Goal: Information Seeking & Learning: Compare options

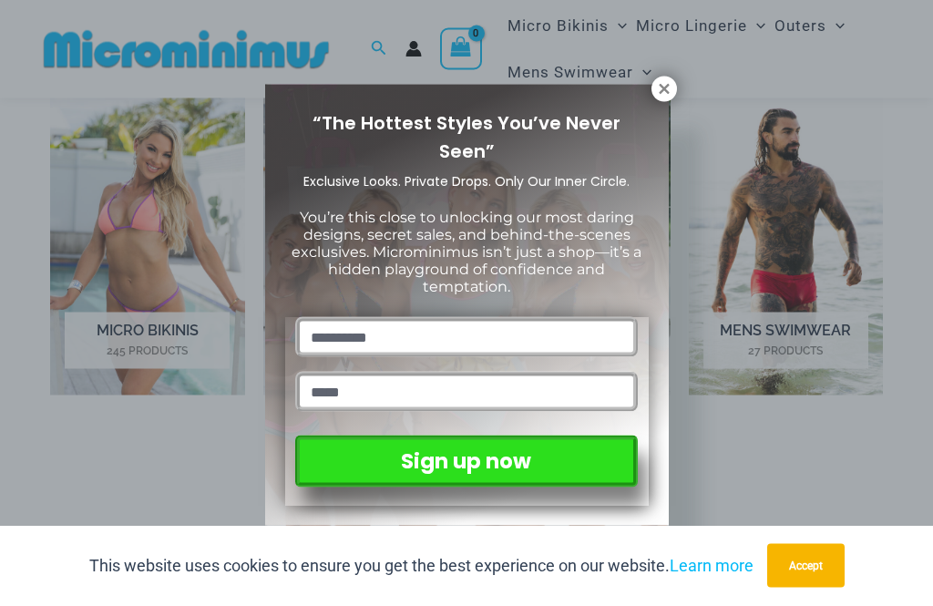
scroll to position [1118, 0]
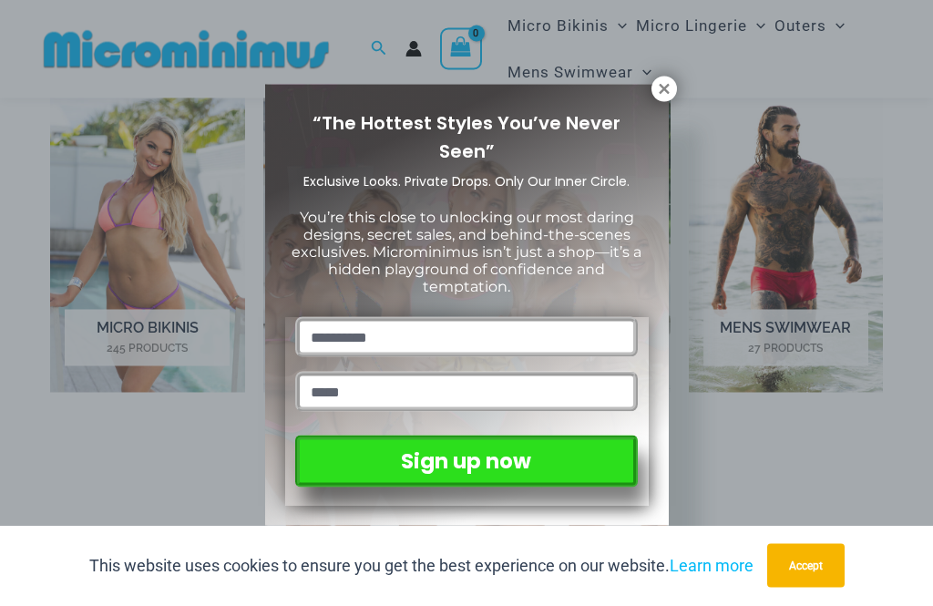
click at [663, 91] on icon at bounding box center [664, 89] width 16 height 16
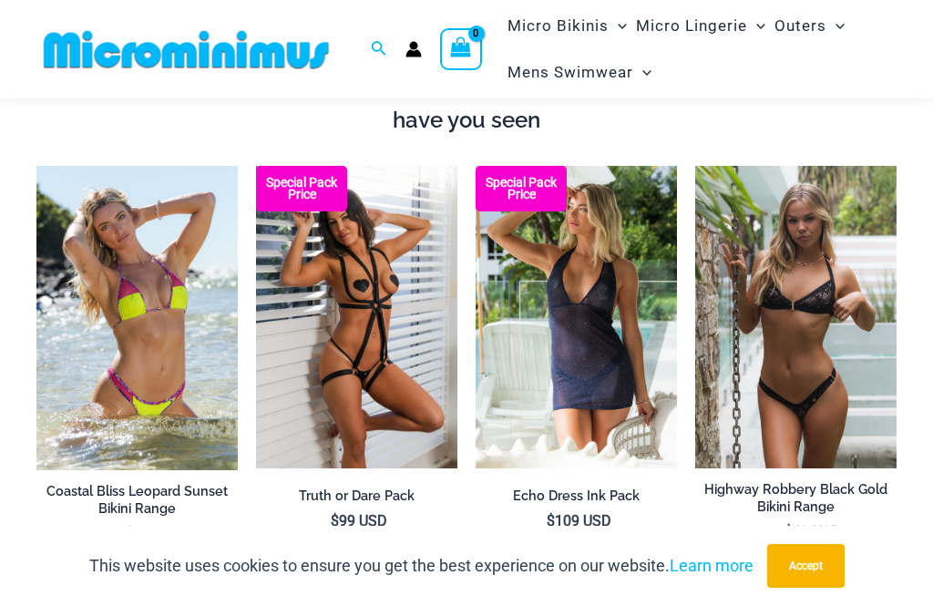
scroll to position [1596, 0]
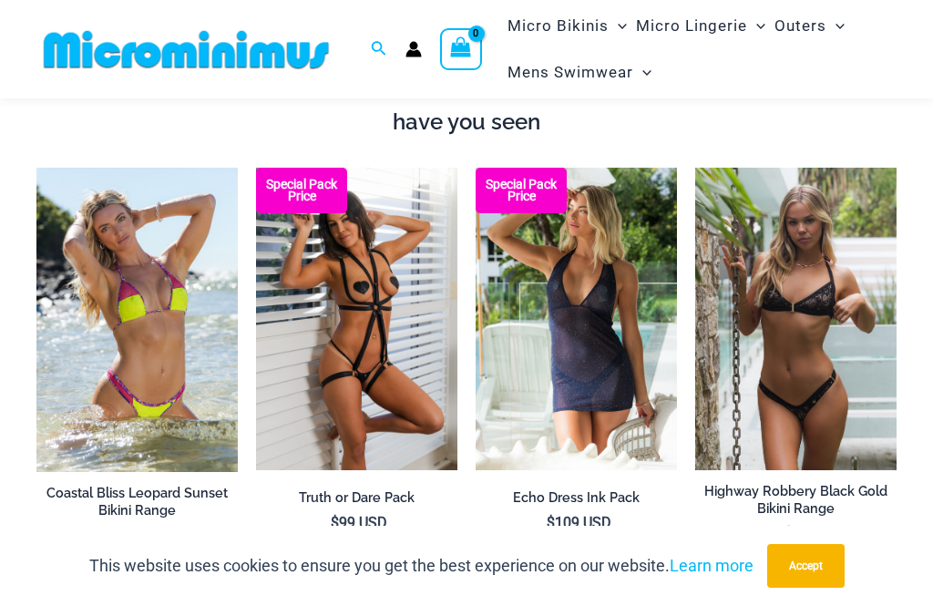
click at [256, 168] on img at bounding box center [256, 168] width 0 height 0
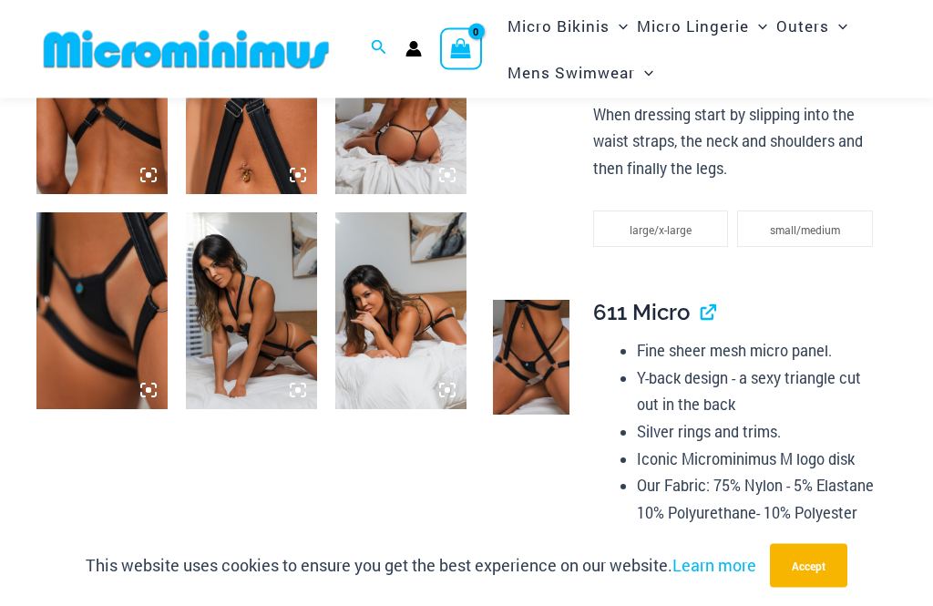
scroll to position [1054, 0]
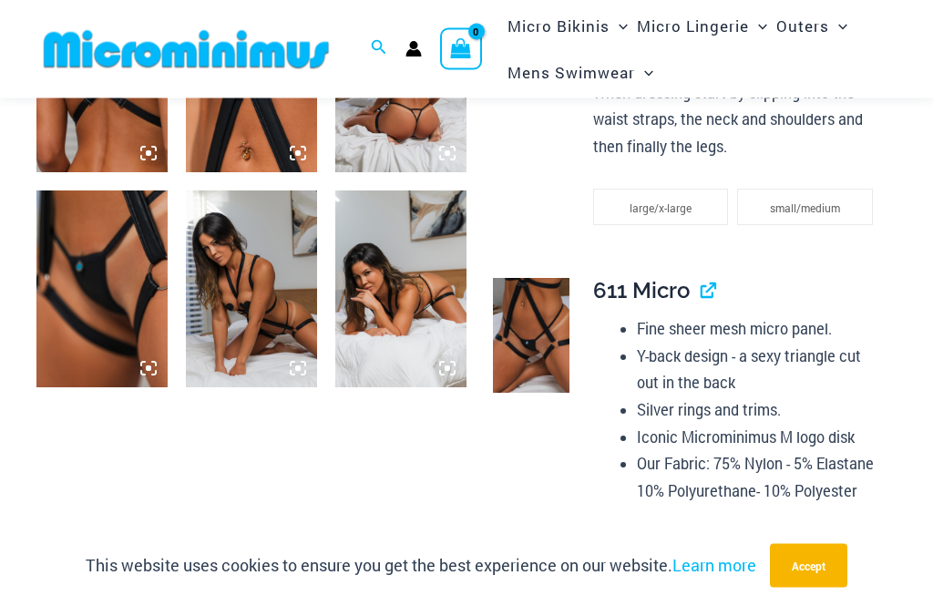
click at [115, 277] on img at bounding box center [101, 289] width 131 height 197
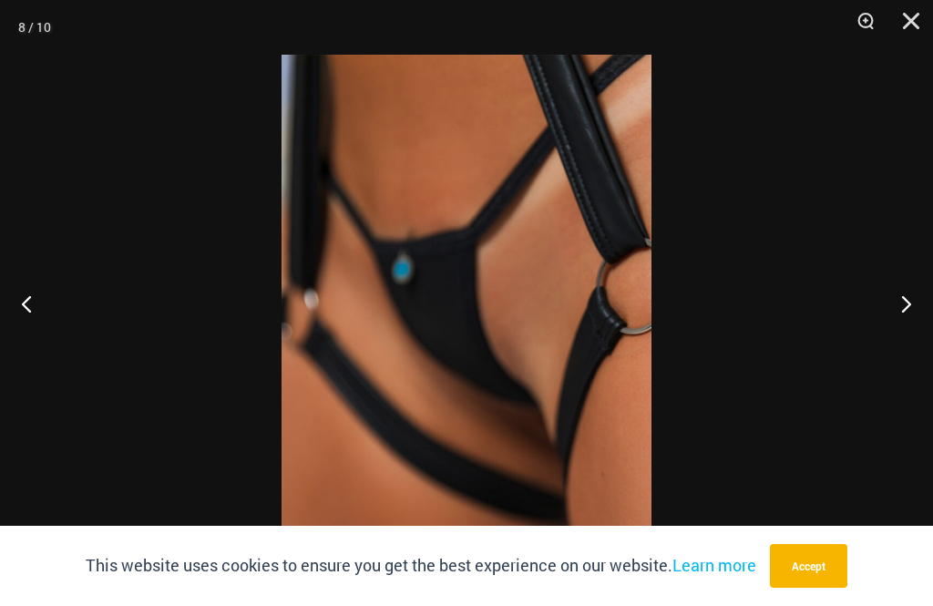
click at [47, 337] on button "Previous" at bounding box center [34, 303] width 68 height 91
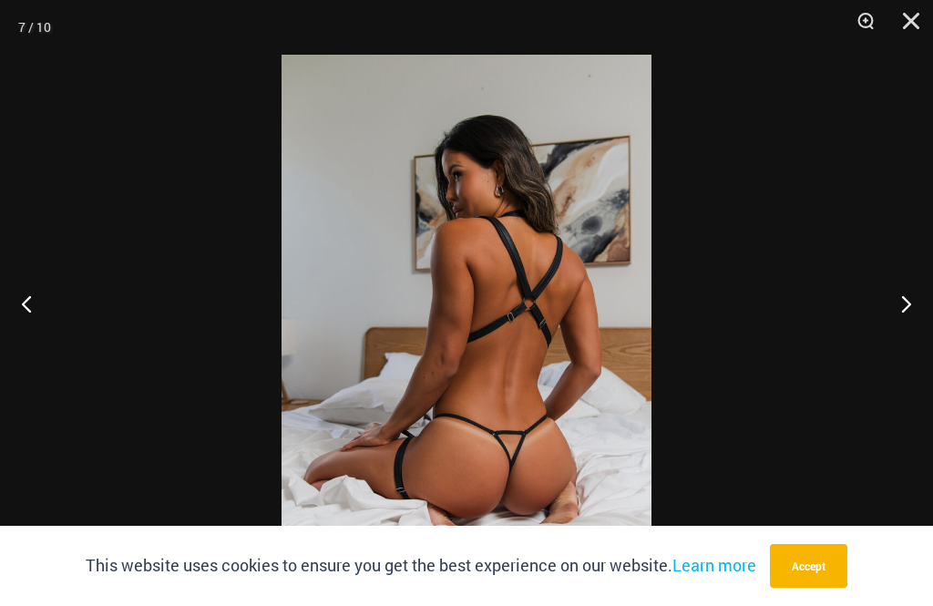
click at [37, 349] on button "Previous" at bounding box center [34, 303] width 68 height 91
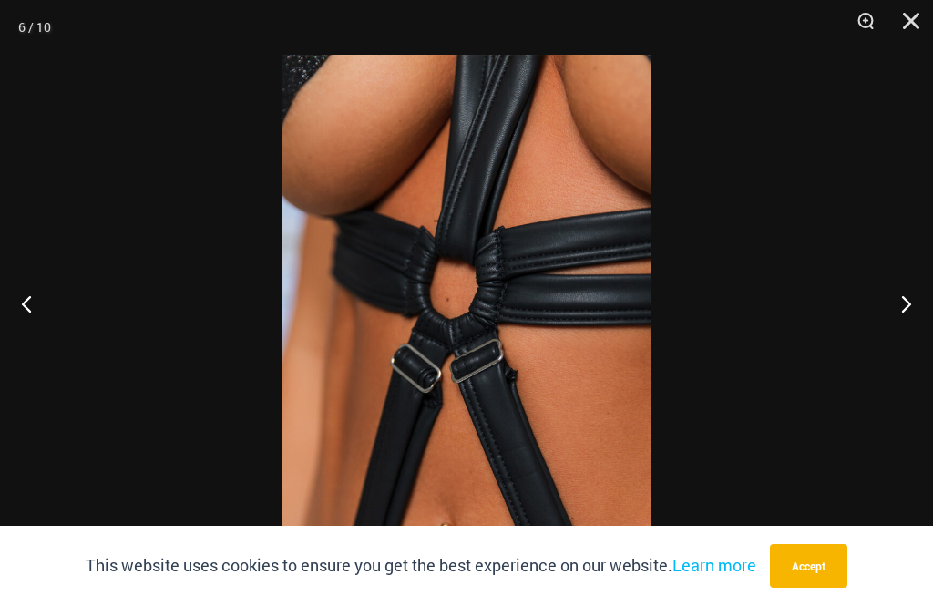
click at [55, 349] on button "Previous" at bounding box center [34, 303] width 68 height 91
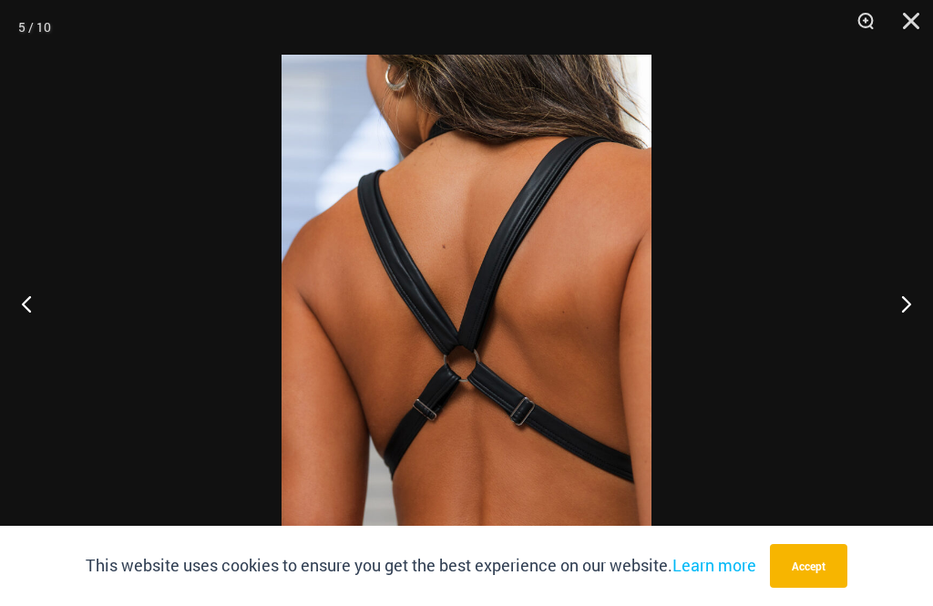
click at [39, 332] on button "Previous" at bounding box center [34, 303] width 68 height 91
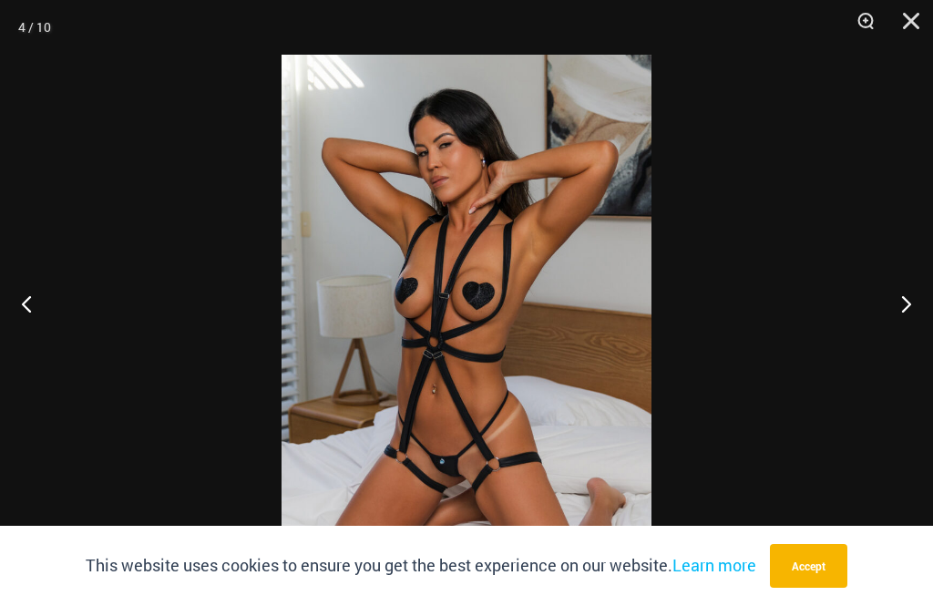
click at [32, 330] on button "Previous" at bounding box center [34, 303] width 68 height 91
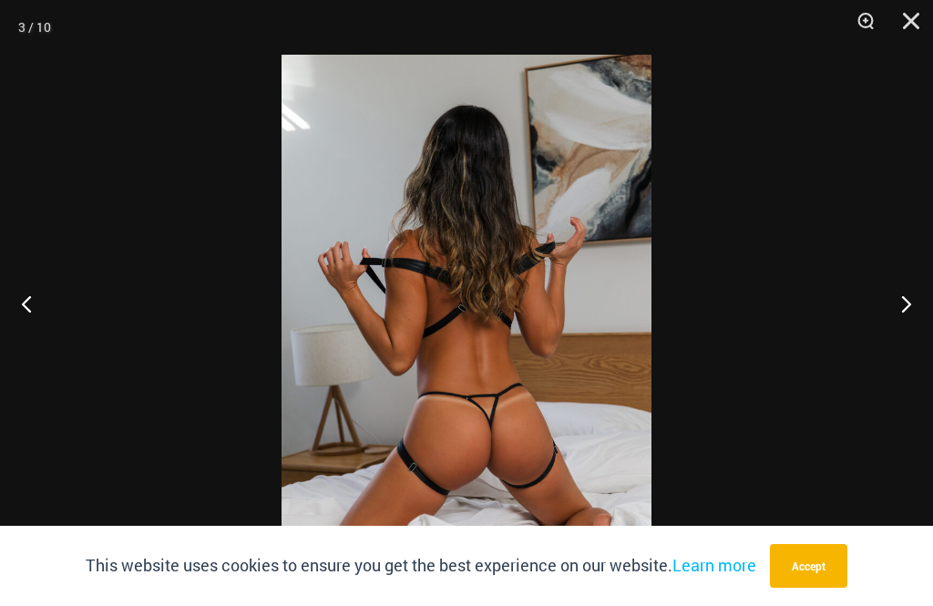
click at [34, 330] on button "Previous" at bounding box center [34, 303] width 68 height 91
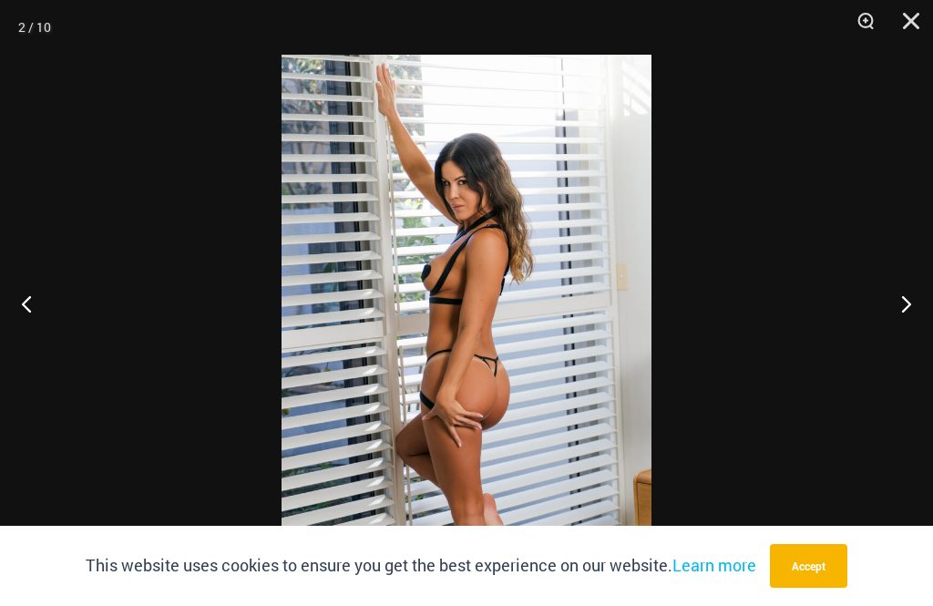
click at [34, 332] on button "Previous" at bounding box center [34, 303] width 68 height 91
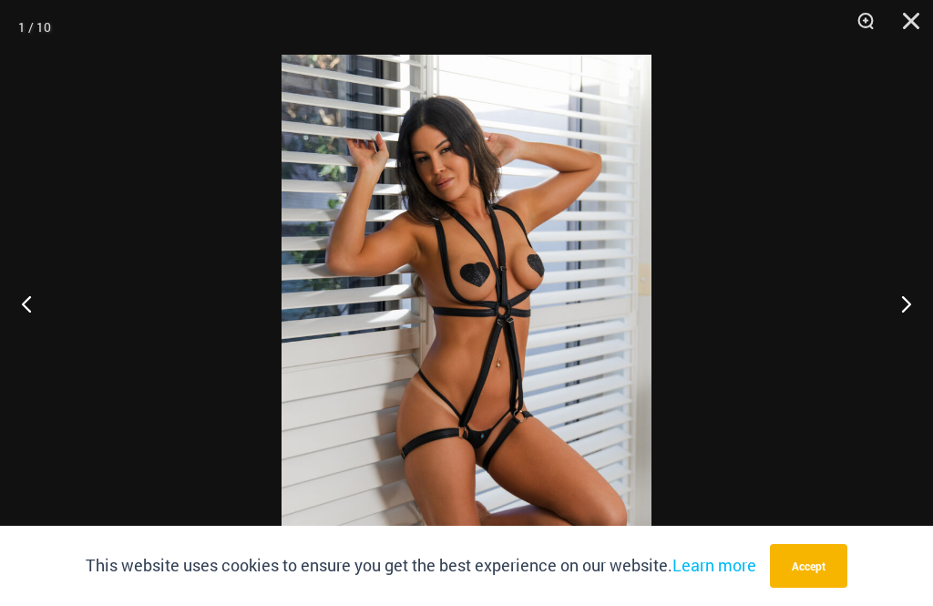
click at [38, 326] on button "Previous" at bounding box center [34, 303] width 68 height 91
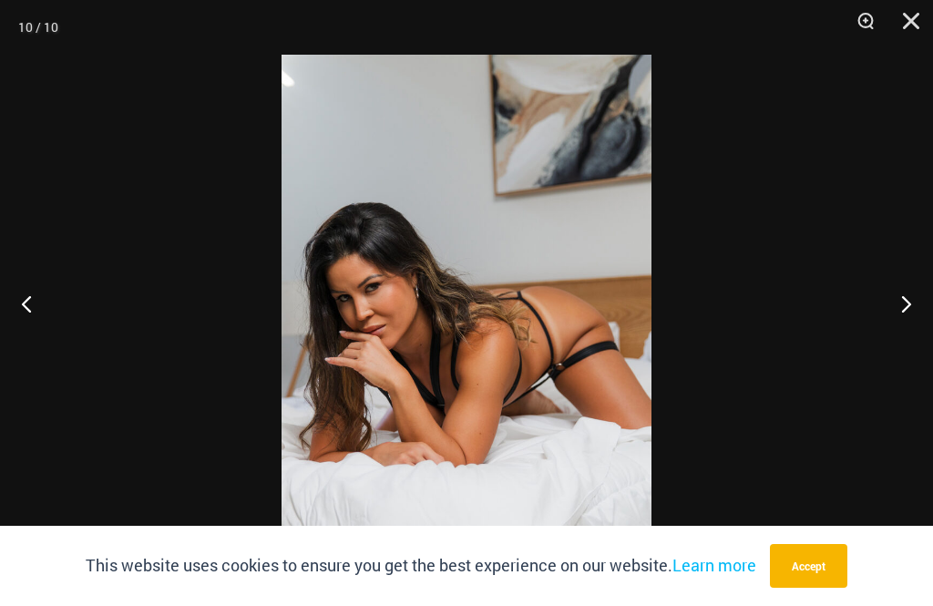
click at [39, 327] on button "Previous" at bounding box center [34, 303] width 68 height 91
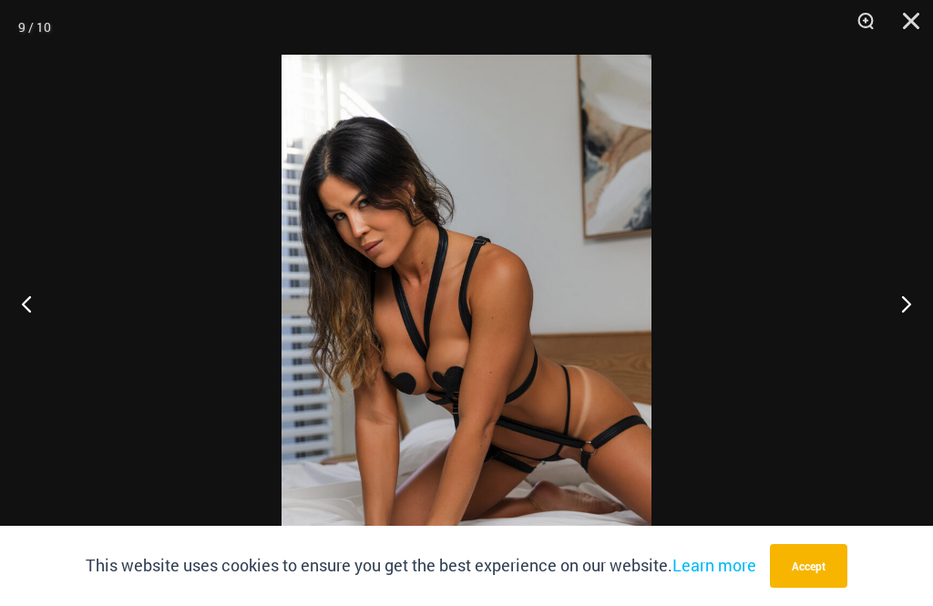
click at [44, 332] on button "Previous" at bounding box center [34, 303] width 68 height 91
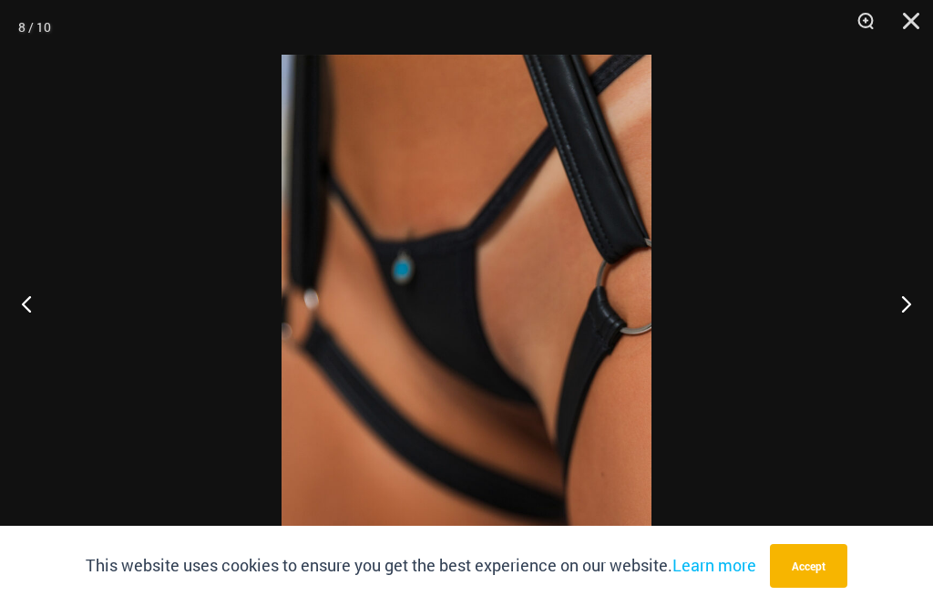
click at [43, 332] on button "Previous" at bounding box center [34, 303] width 68 height 91
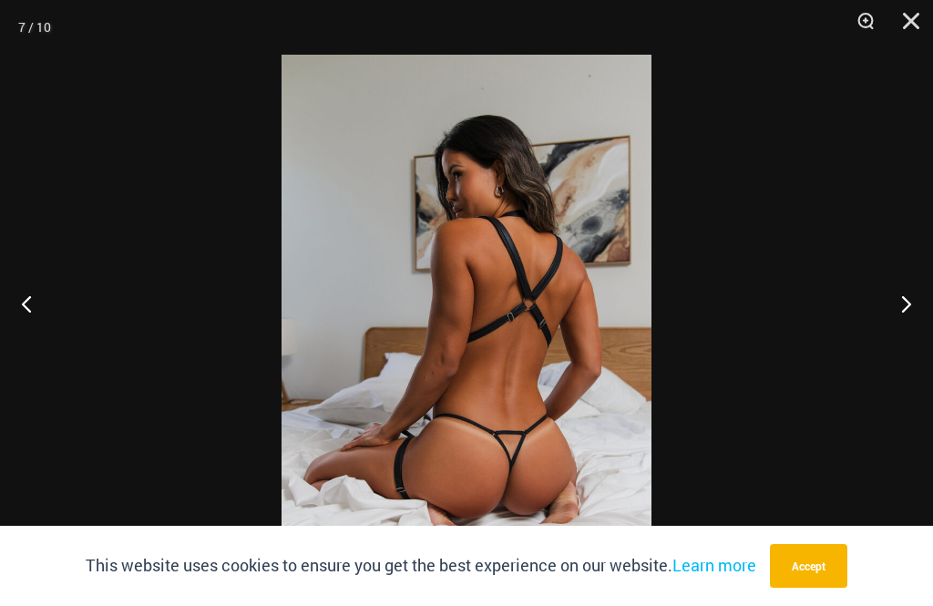
click at [30, 328] on button "Previous" at bounding box center [34, 303] width 68 height 91
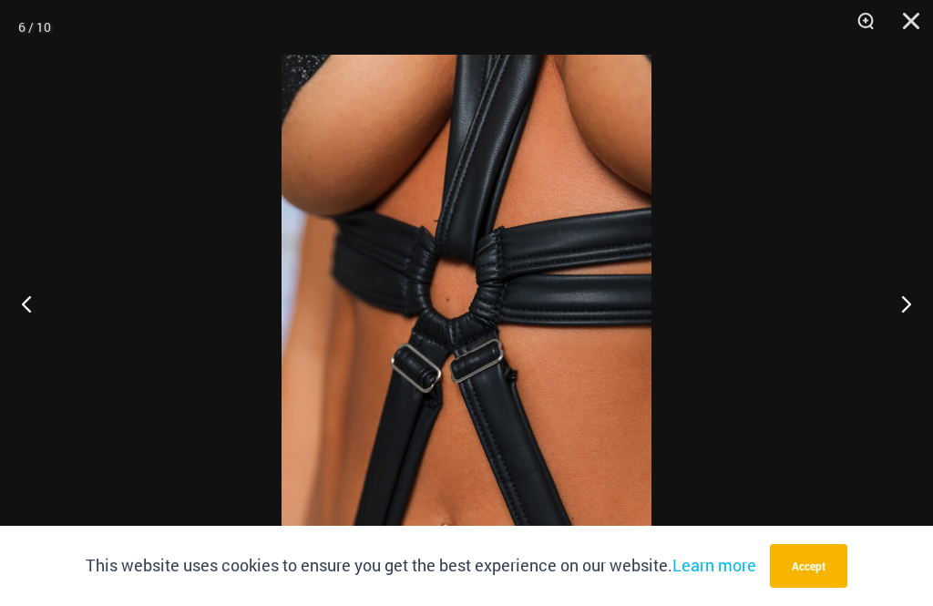
click at [32, 333] on button "Previous" at bounding box center [34, 303] width 68 height 91
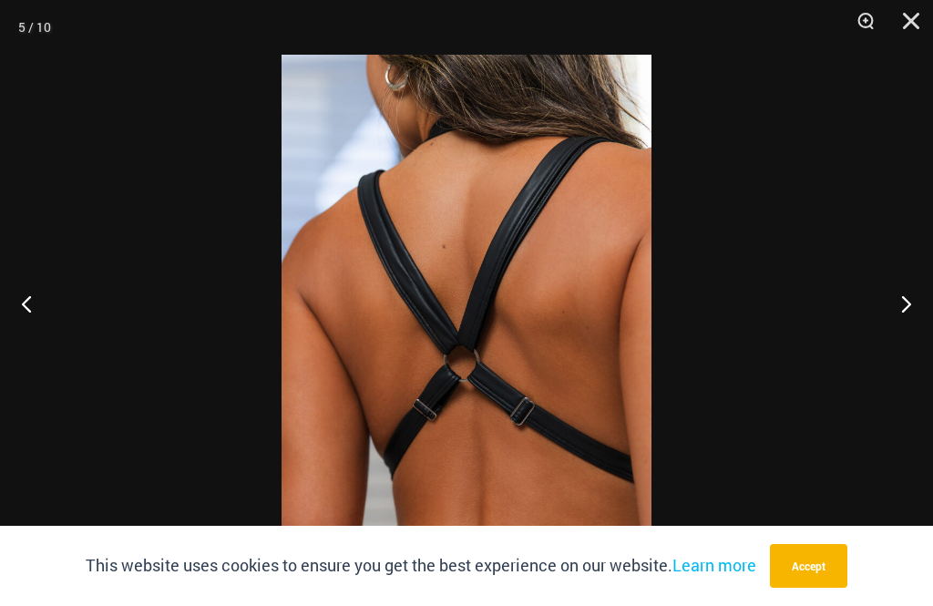
click at [35, 342] on button "Previous" at bounding box center [34, 303] width 68 height 91
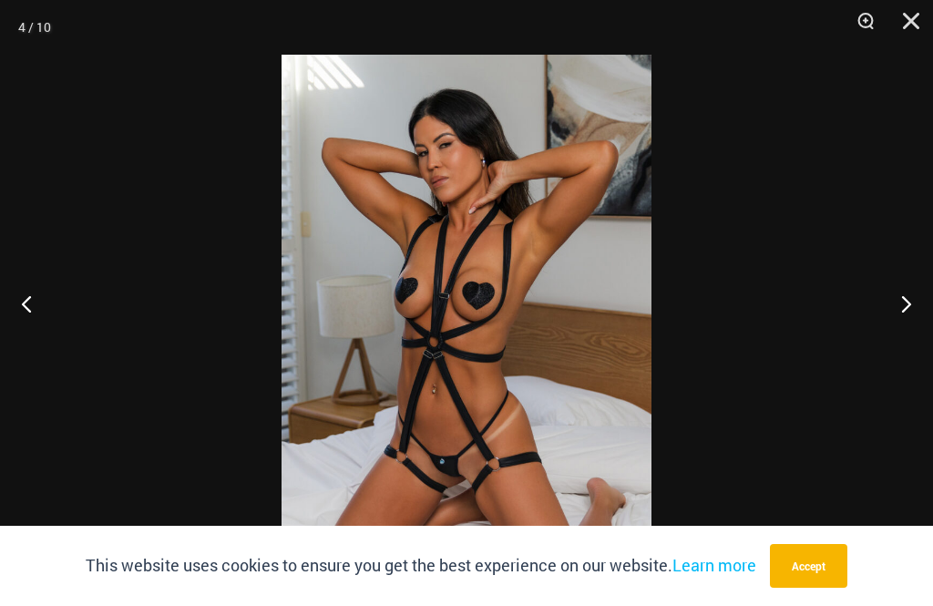
click at [19, 341] on button "Previous" at bounding box center [34, 303] width 68 height 91
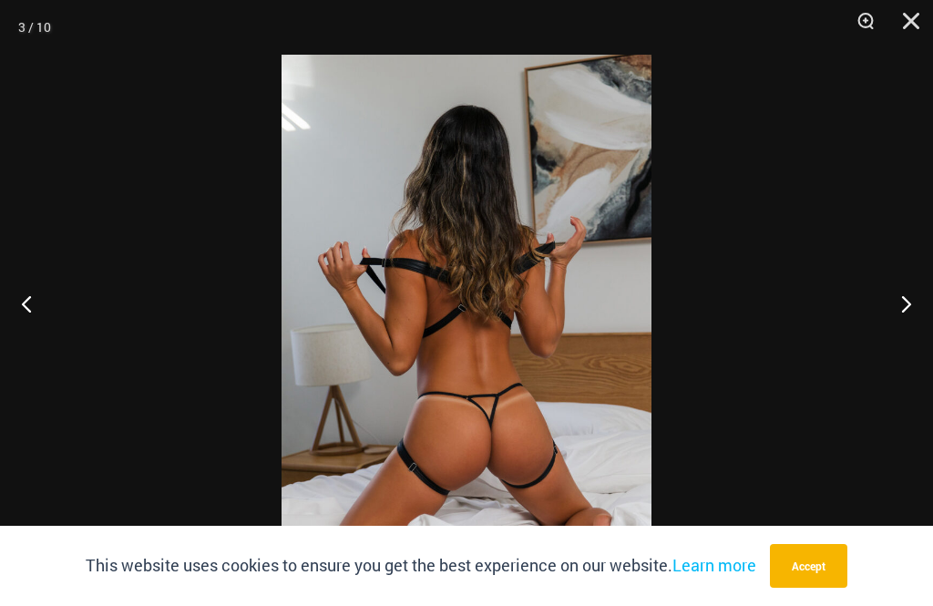
click at [36, 324] on button "Previous" at bounding box center [34, 303] width 68 height 91
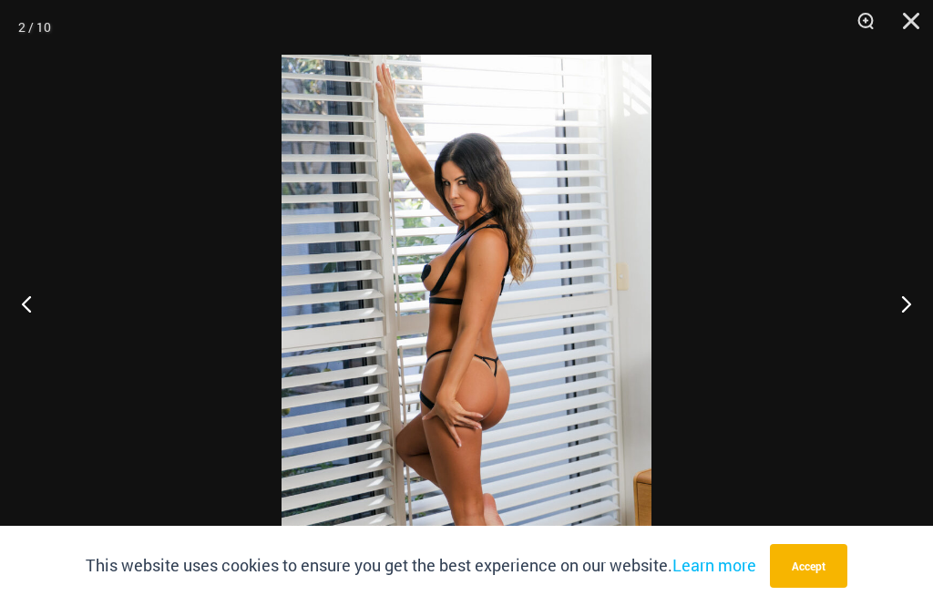
click at [37, 336] on button "Previous" at bounding box center [34, 303] width 68 height 91
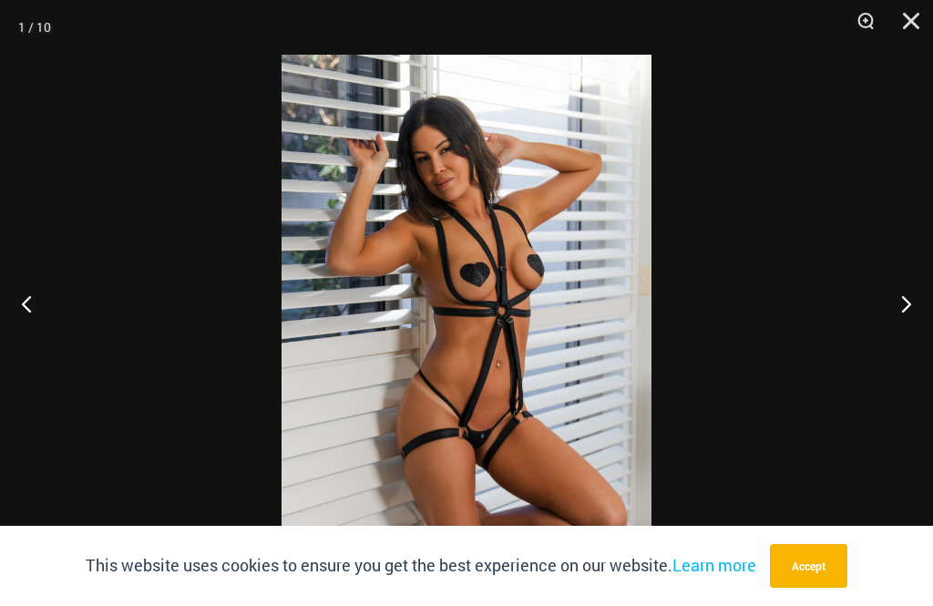
click at [39, 347] on button "Previous" at bounding box center [34, 303] width 68 height 91
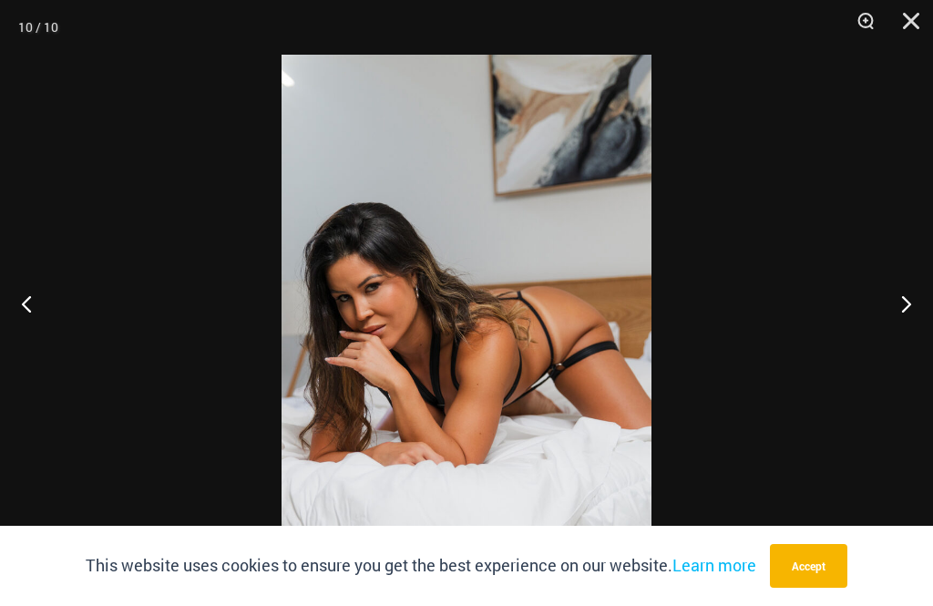
click at [901, 22] on button "Close" at bounding box center [905, 27] width 46 height 55
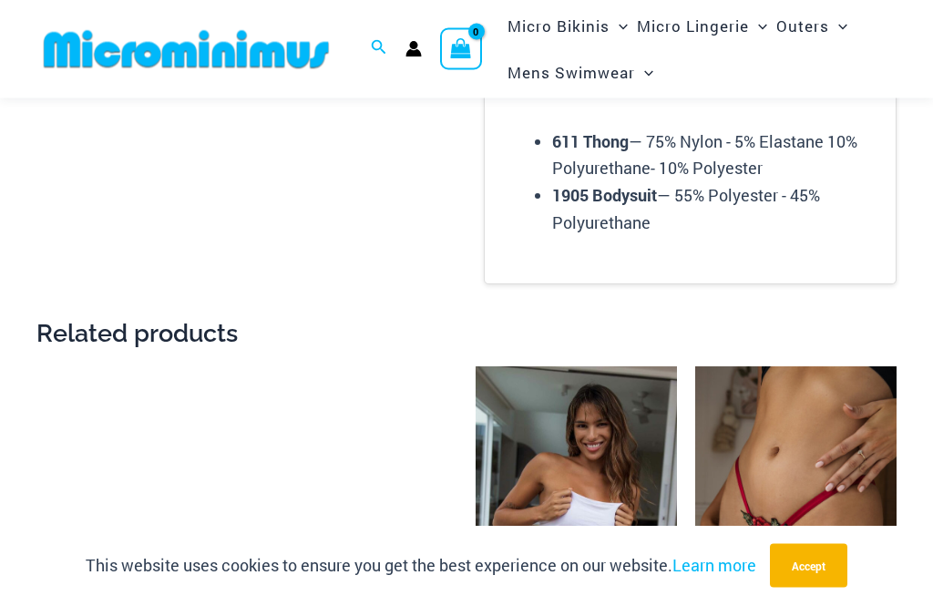
scroll to position [2572, 0]
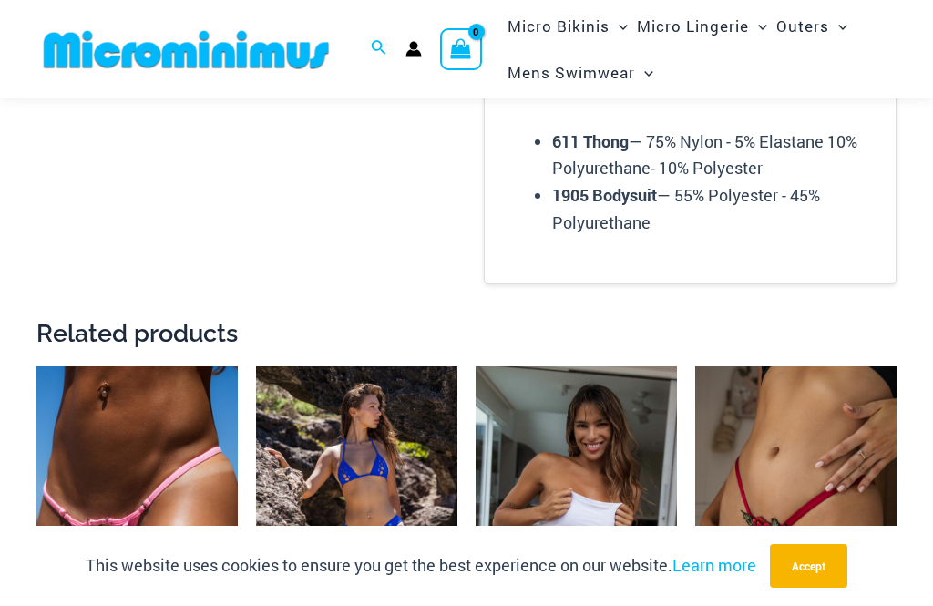
click at [36, 366] on img at bounding box center [36, 366] width 0 height 0
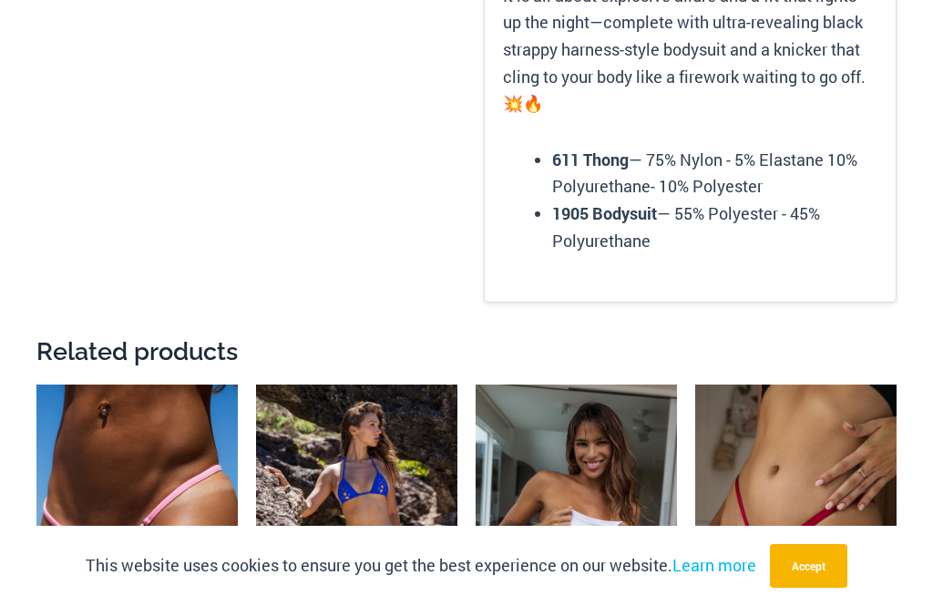
scroll to position [2631, 0]
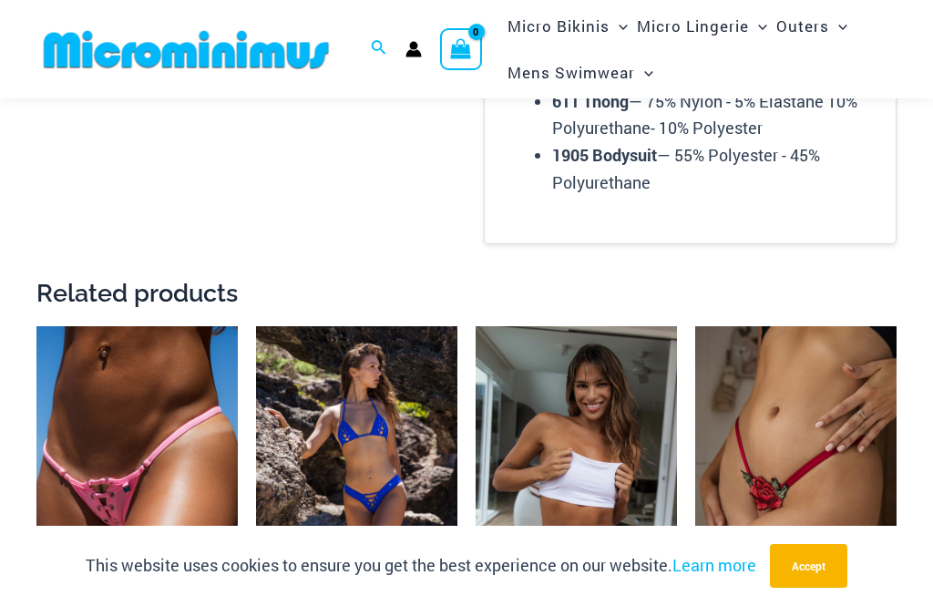
click at [475, 326] on img at bounding box center [475, 326] width 0 height 0
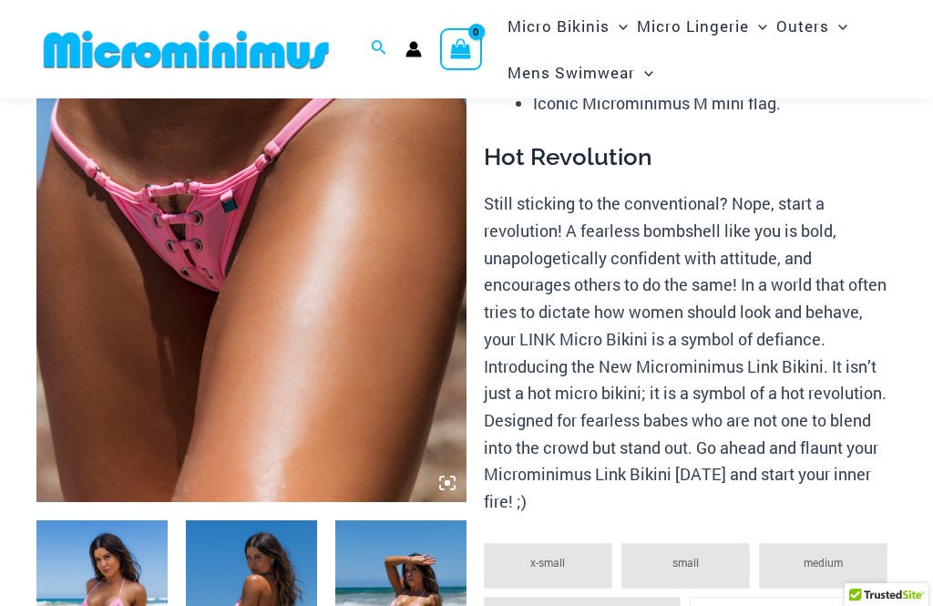
click at [135, 316] on img at bounding box center [251, 179] width 430 height 645
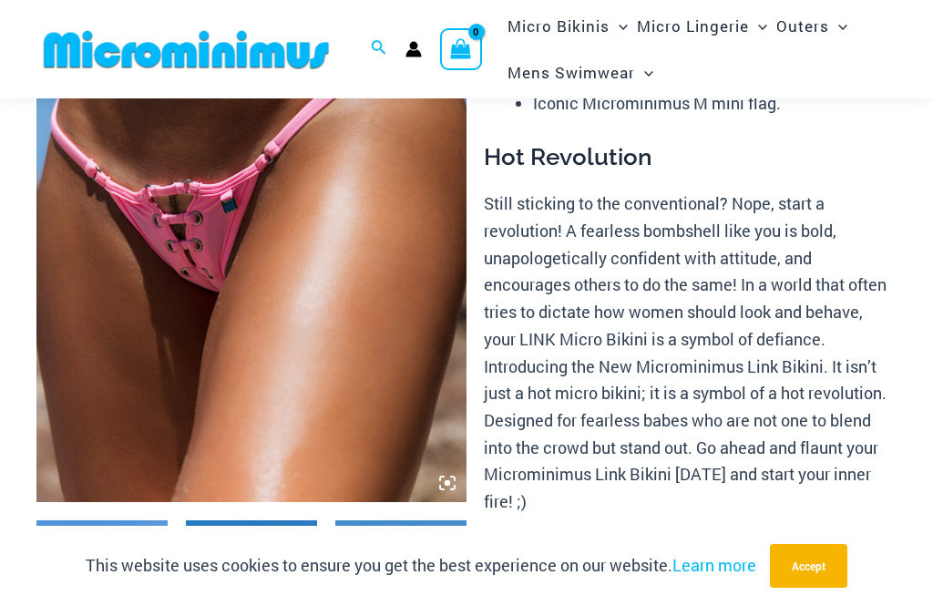
click at [196, 342] on img at bounding box center [251, 179] width 430 height 645
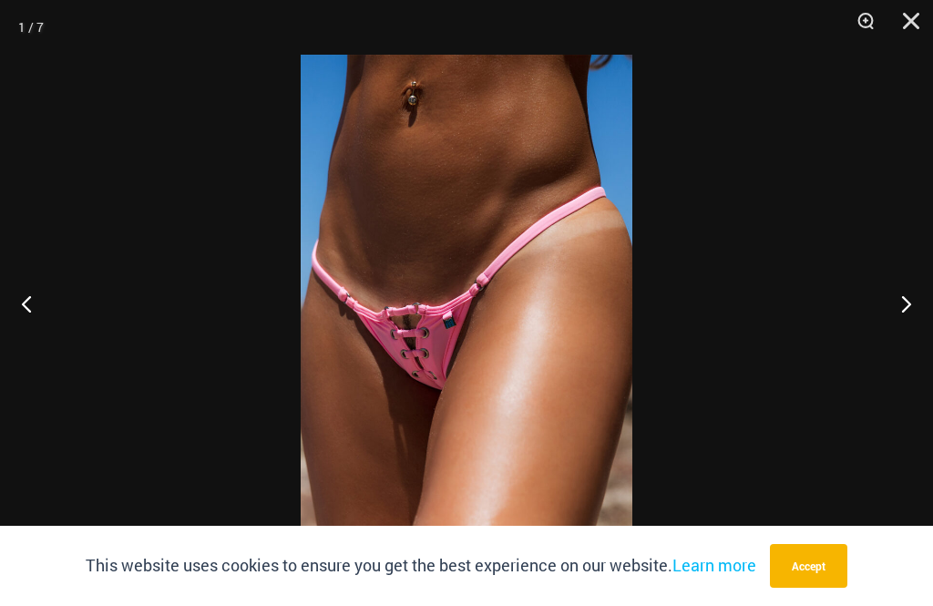
click at [902, 304] on button "Next" at bounding box center [898, 303] width 68 height 91
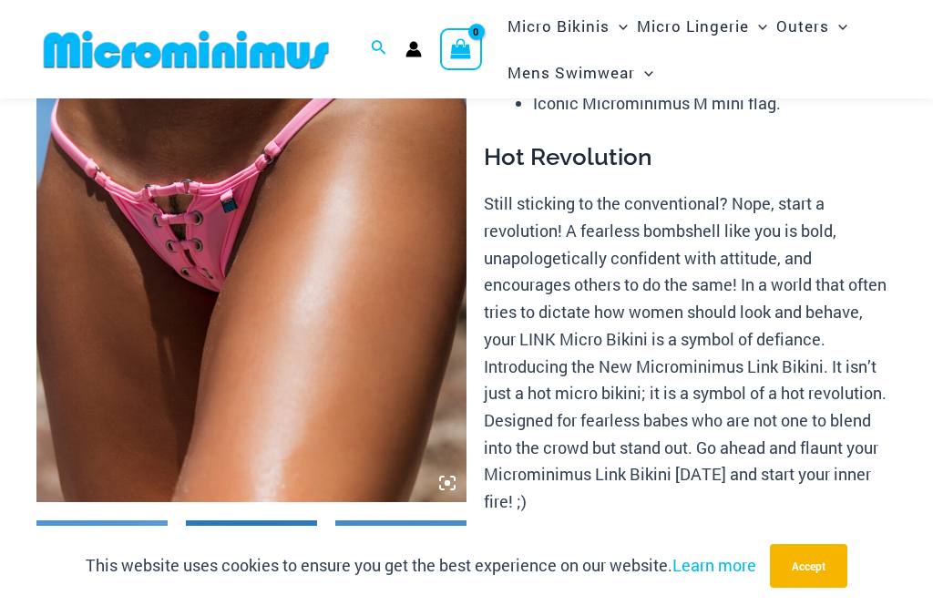
click at [150, 314] on img at bounding box center [251, 179] width 430 height 645
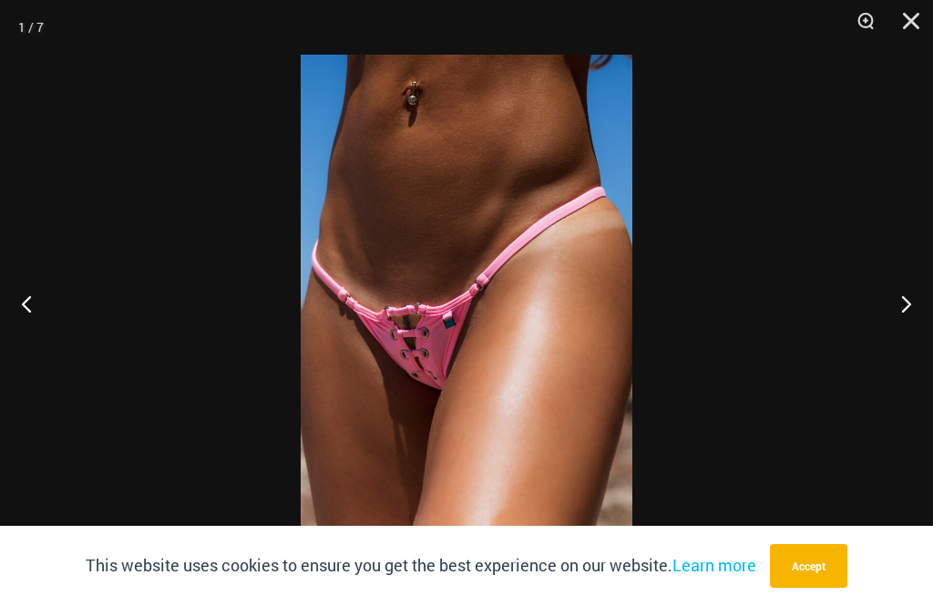
click at [891, 317] on button "Next" at bounding box center [898, 303] width 68 height 91
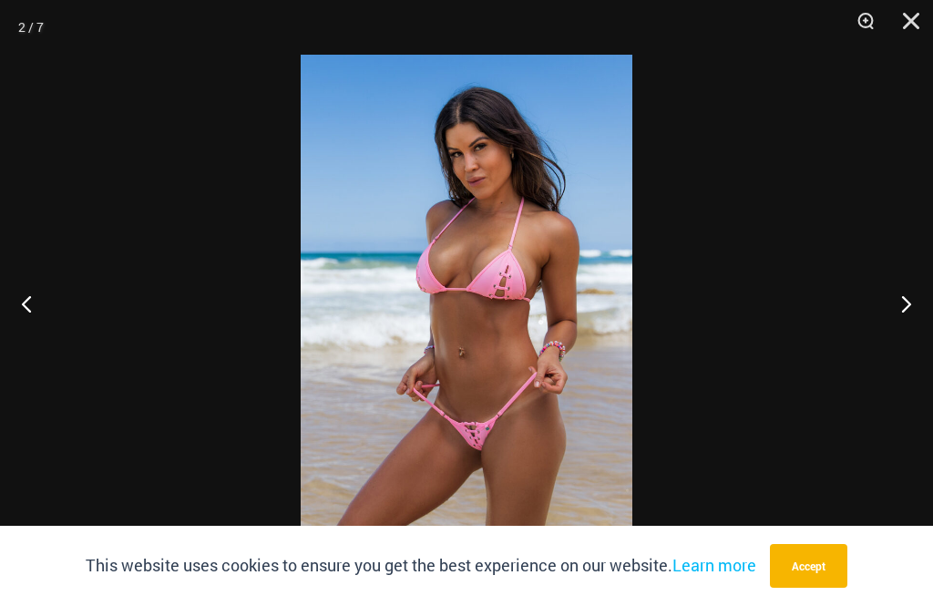
click at [903, 311] on button "Next" at bounding box center [898, 303] width 68 height 91
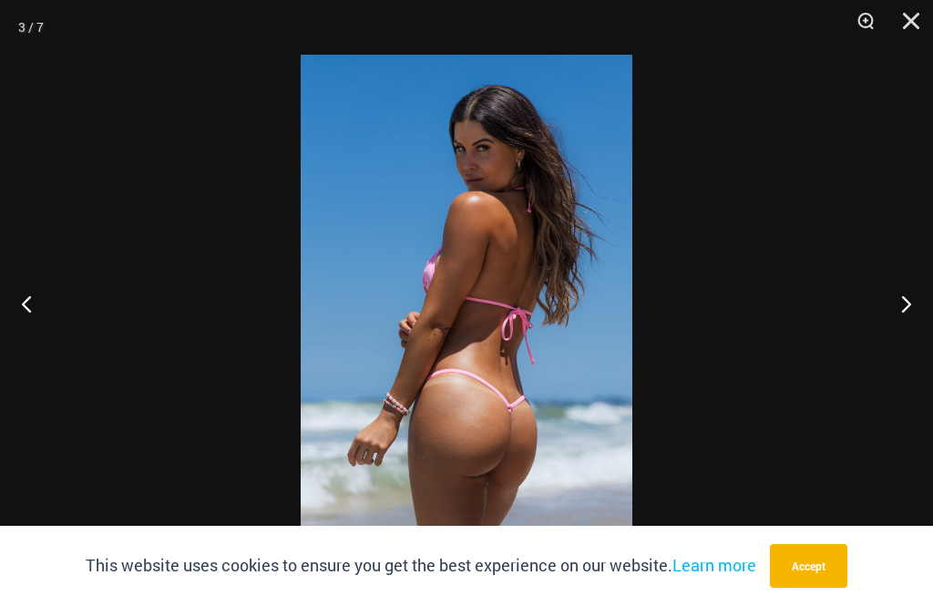
click at [898, 311] on button "Next" at bounding box center [898, 303] width 68 height 91
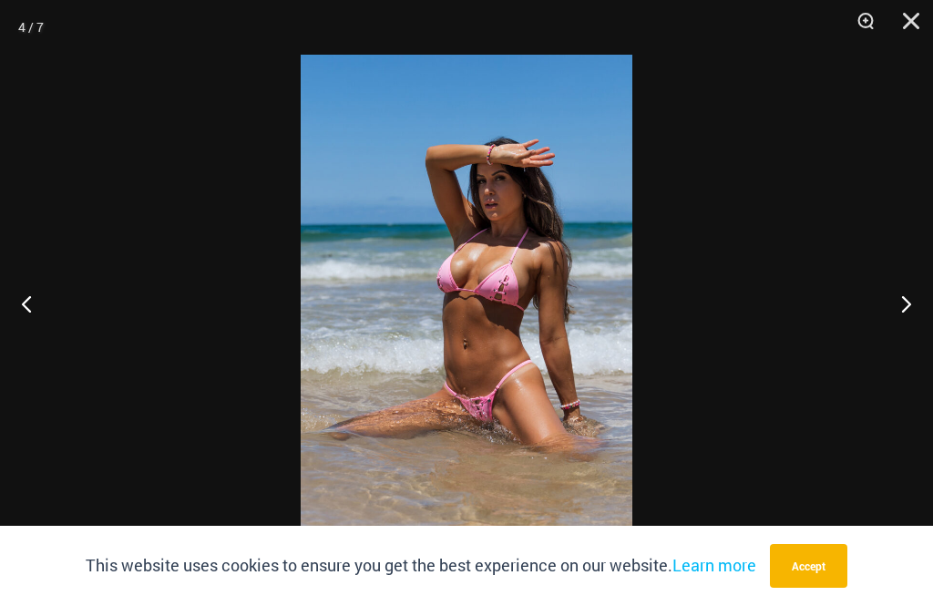
click at [905, 302] on button "Next" at bounding box center [898, 303] width 68 height 91
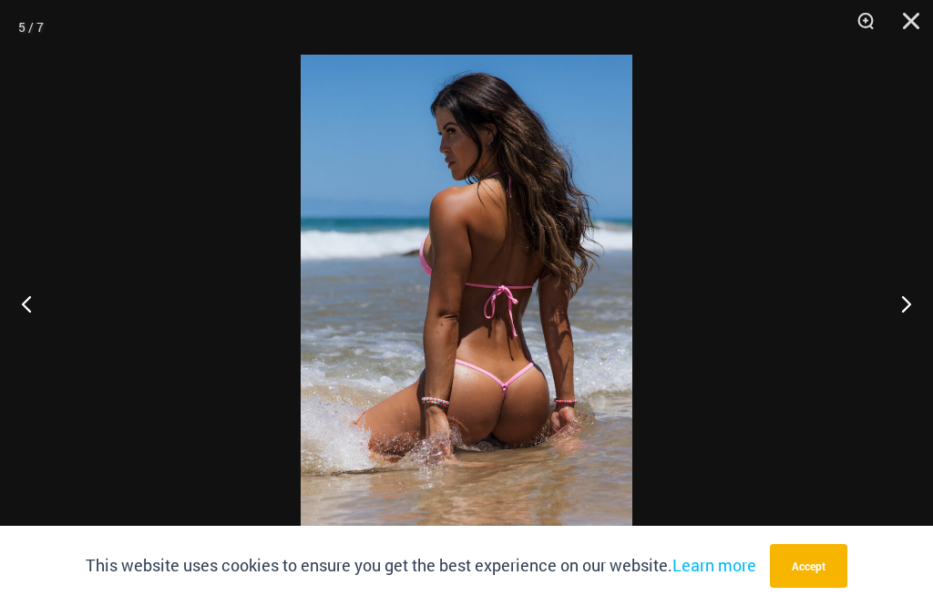
click at [905, 304] on button "Next" at bounding box center [898, 303] width 68 height 91
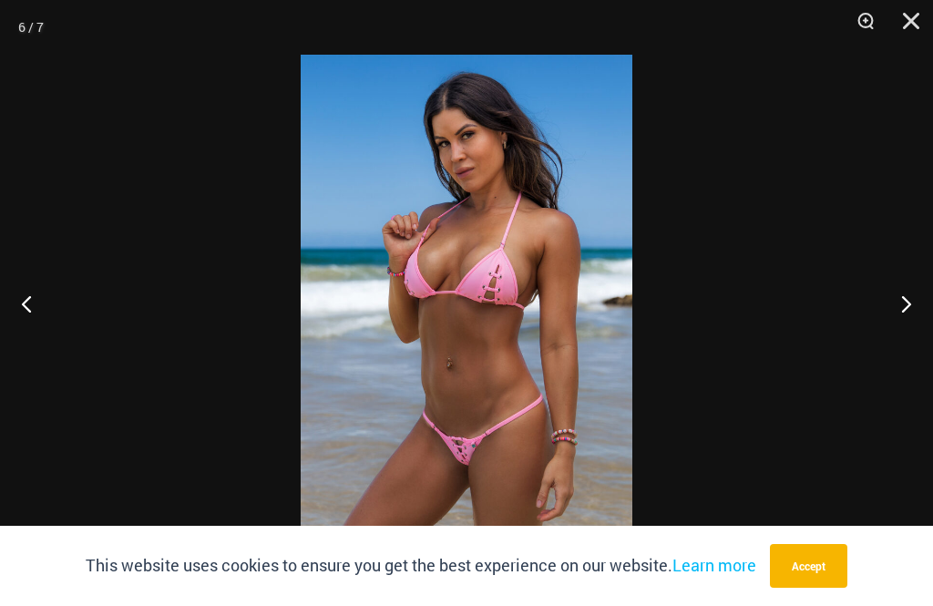
click at [906, 307] on button "Next" at bounding box center [898, 303] width 68 height 91
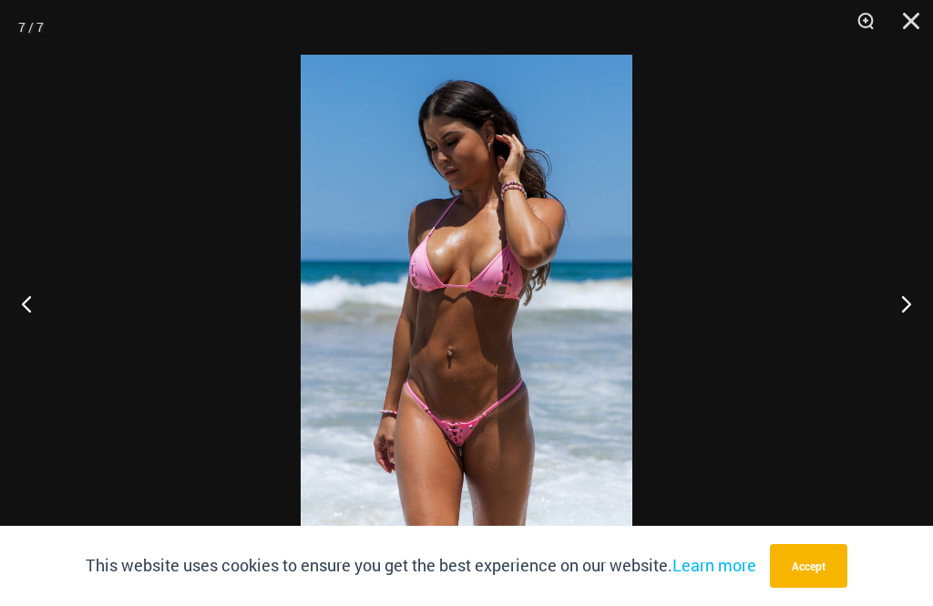
click at [911, 318] on button "Next" at bounding box center [898, 303] width 68 height 91
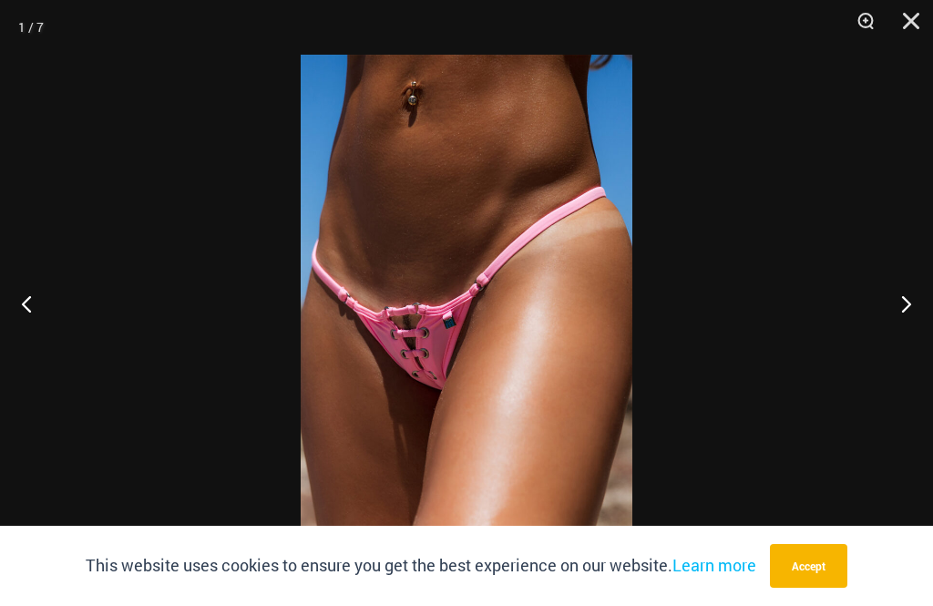
click at [907, 313] on button "Next" at bounding box center [898, 303] width 68 height 91
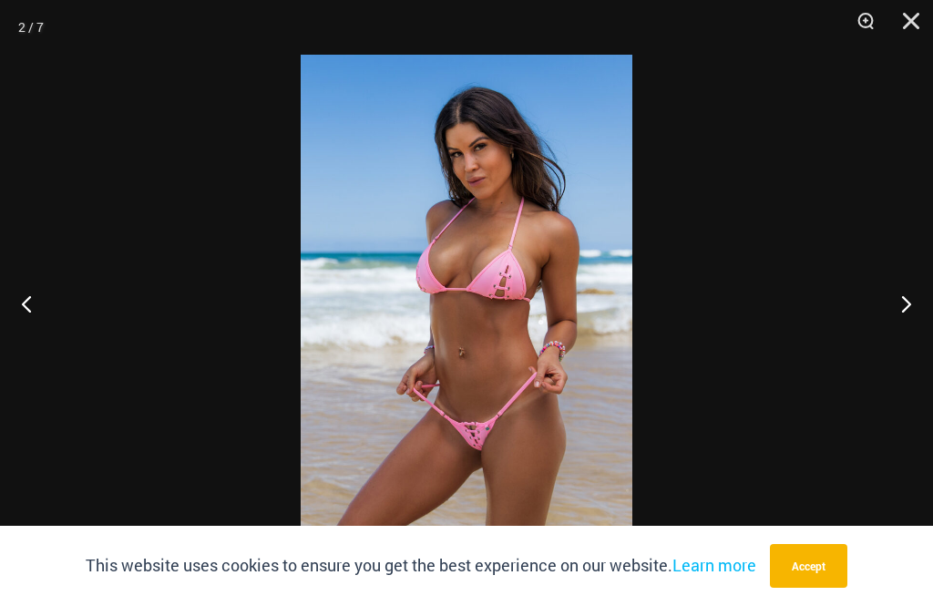
click at [920, 31] on button "Close" at bounding box center [905, 27] width 46 height 55
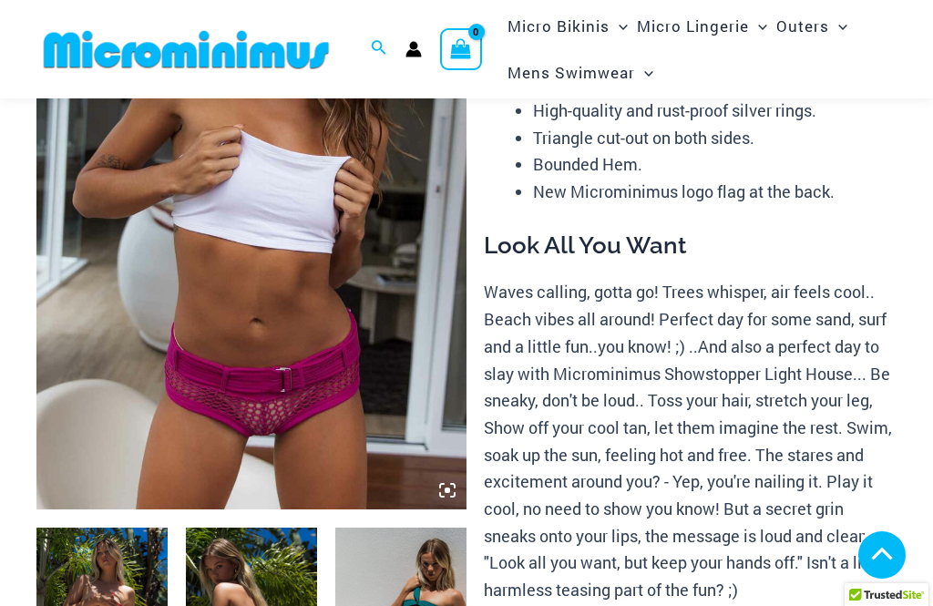
scroll to position [288, 0]
click at [102, 288] on img at bounding box center [251, 186] width 430 height 645
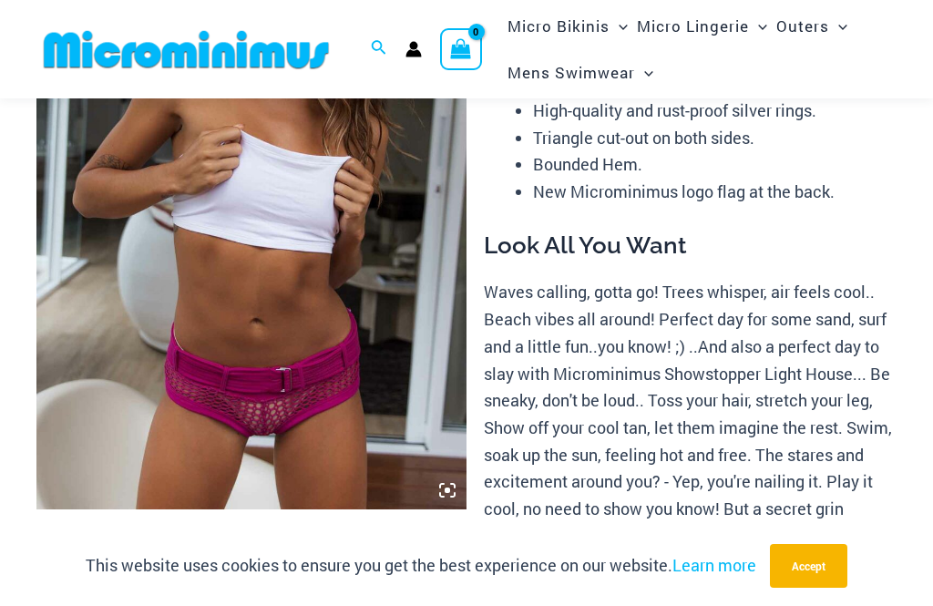
click at [147, 315] on img at bounding box center [251, 186] width 430 height 645
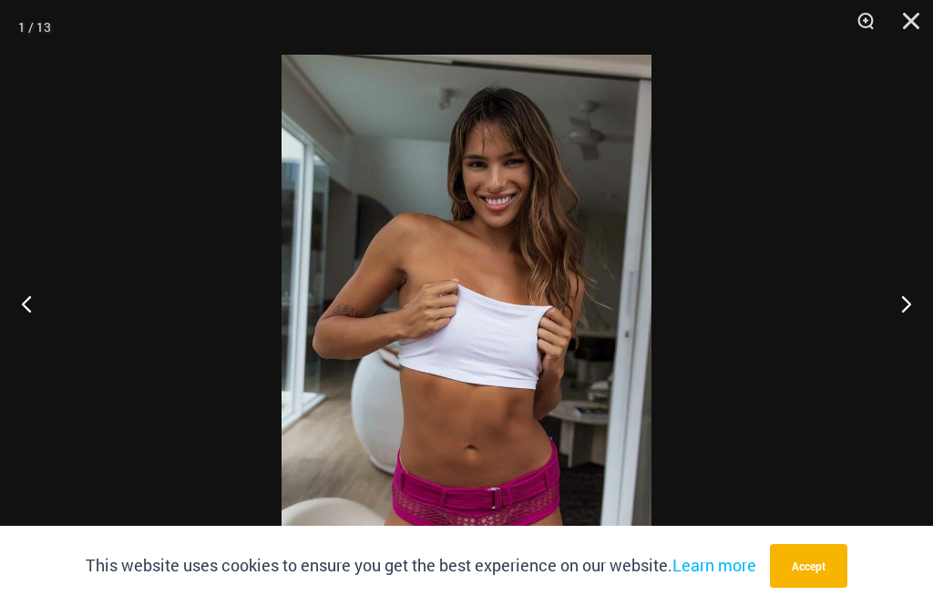
click at [904, 343] on button "Next" at bounding box center [898, 303] width 68 height 91
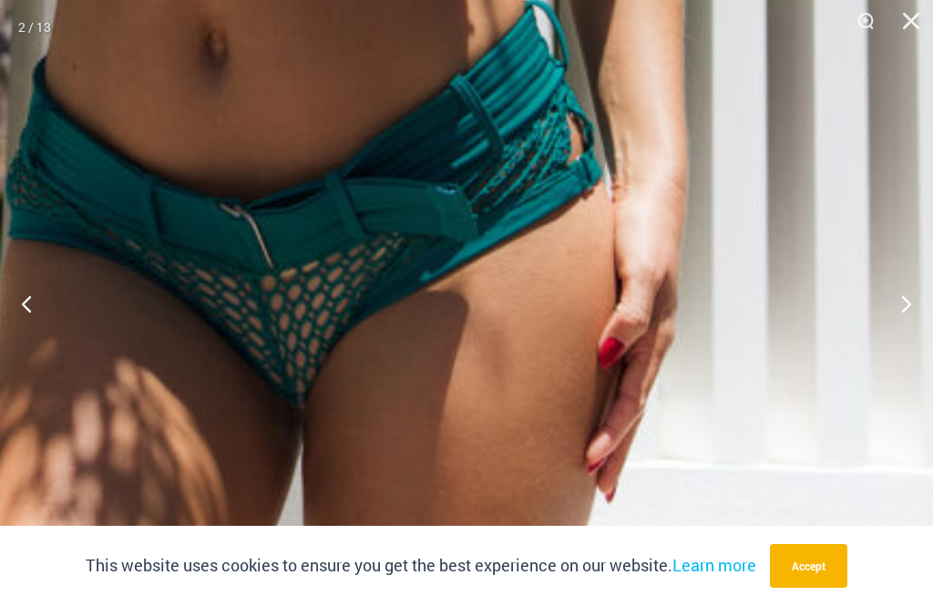
click at [898, 335] on button "Next" at bounding box center [898, 303] width 68 height 91
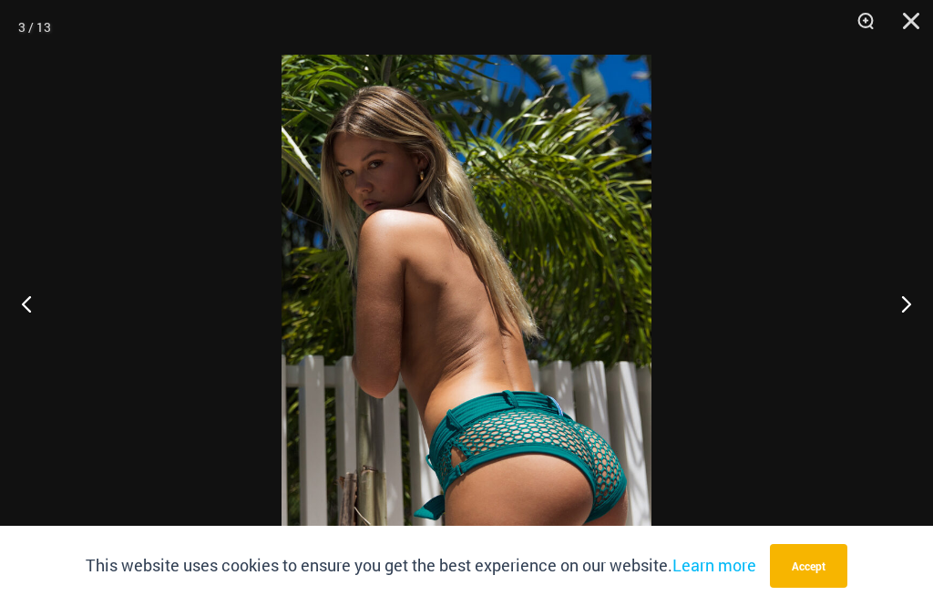
click at [895, 344] on button "Next" at bounding box center [898, 303] width 68 height 91
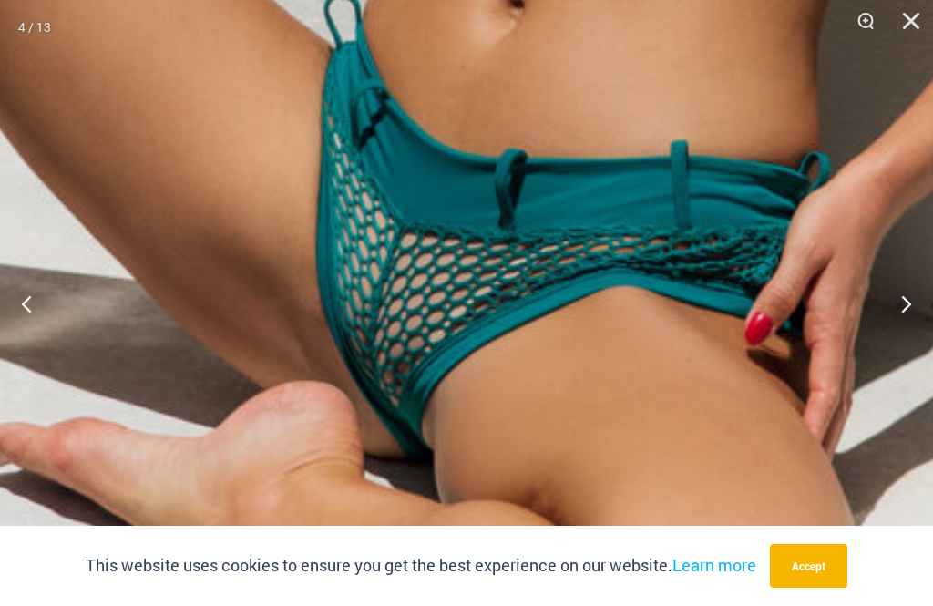
click at [890, 332] on button "Next" at bounding box center [898, 303] width 68 height 91
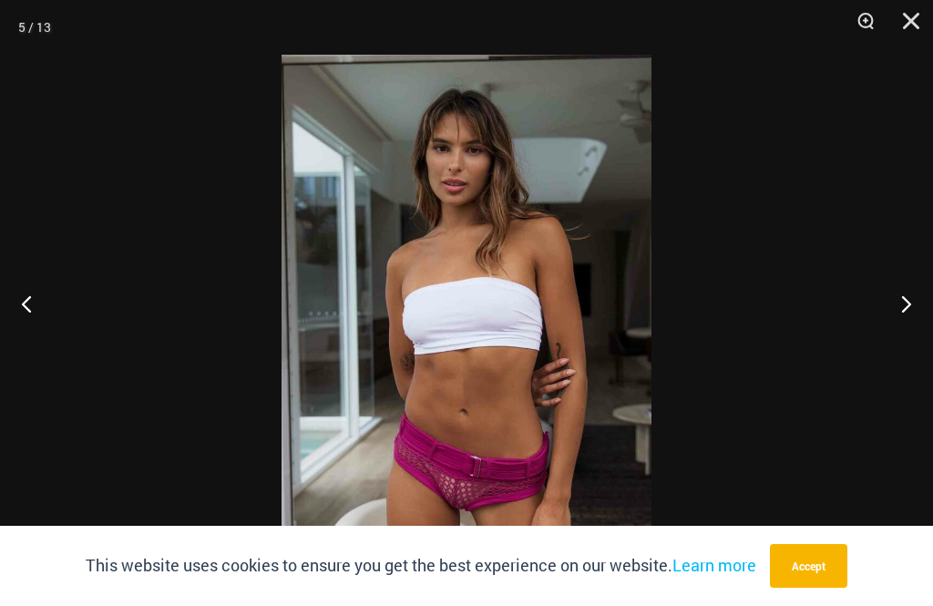
click at [890, 343] on button "Next" at bounding box center [898, 303] width 68 height 91
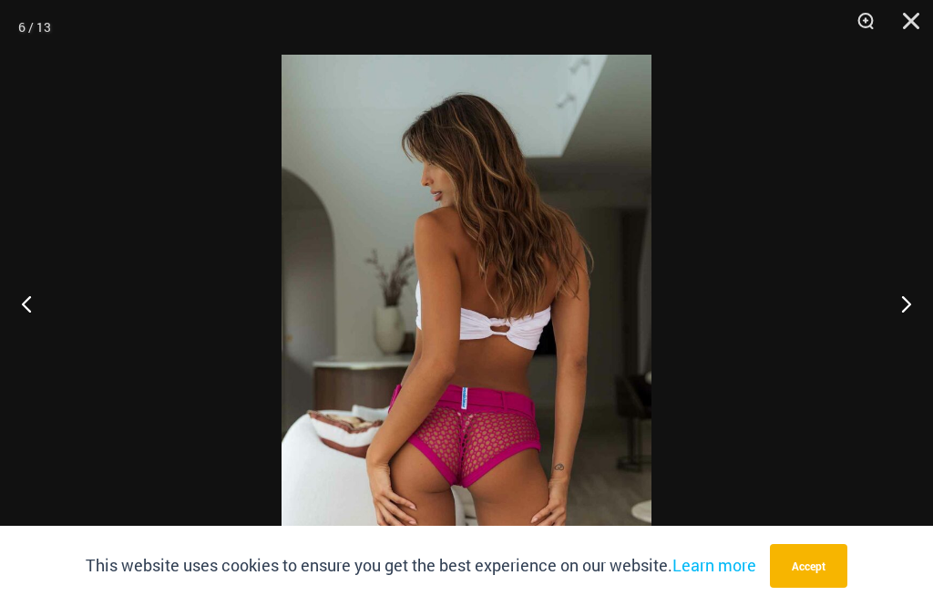
click at [890, 336] on button "Next" at bounding box center [898, 303] width 68 height 91
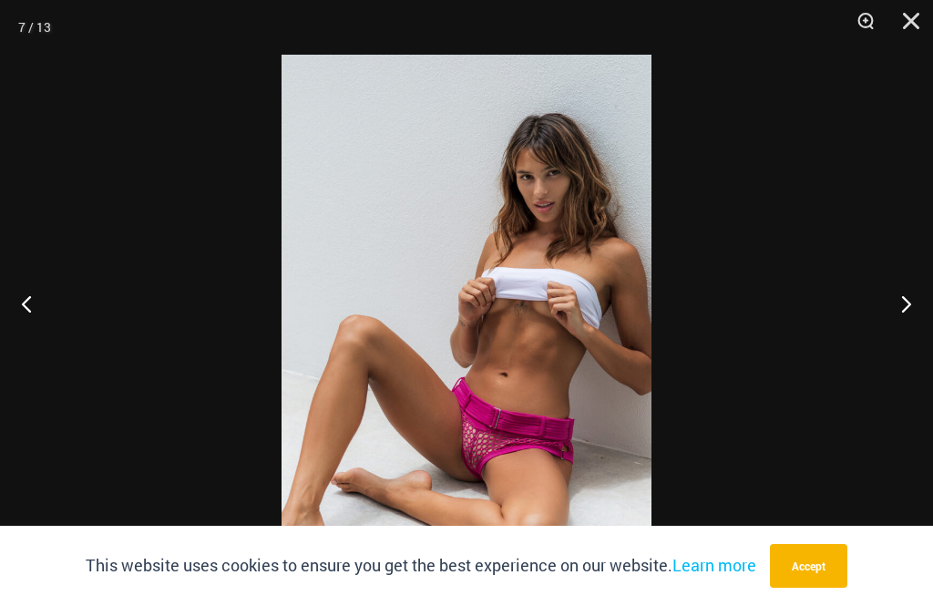
click at [896, 346] on button "Next" at bounding box center [898, 303] width 68 height 91
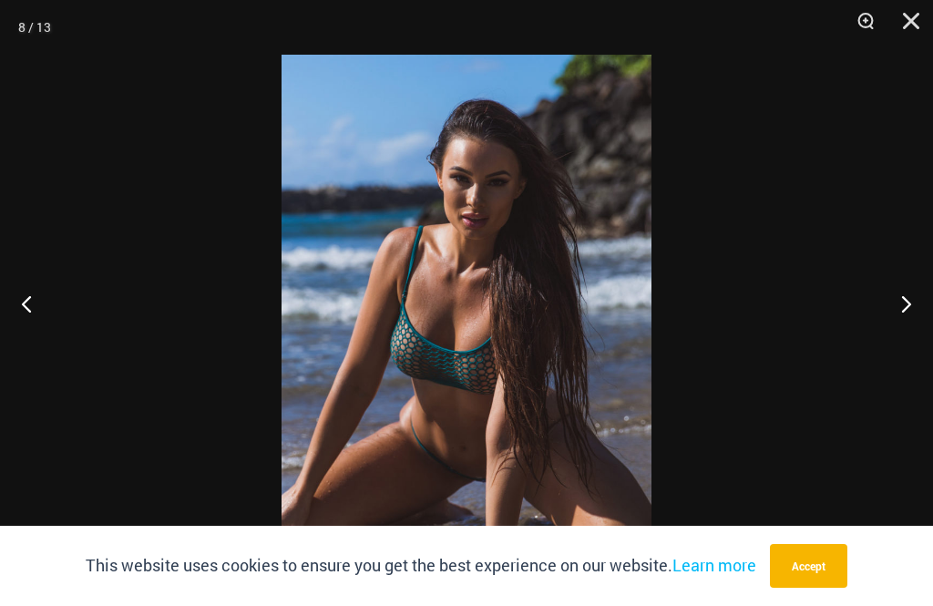
click at [893, 349] on button "Next" at bounding box center [898, 303] width 68 height 91
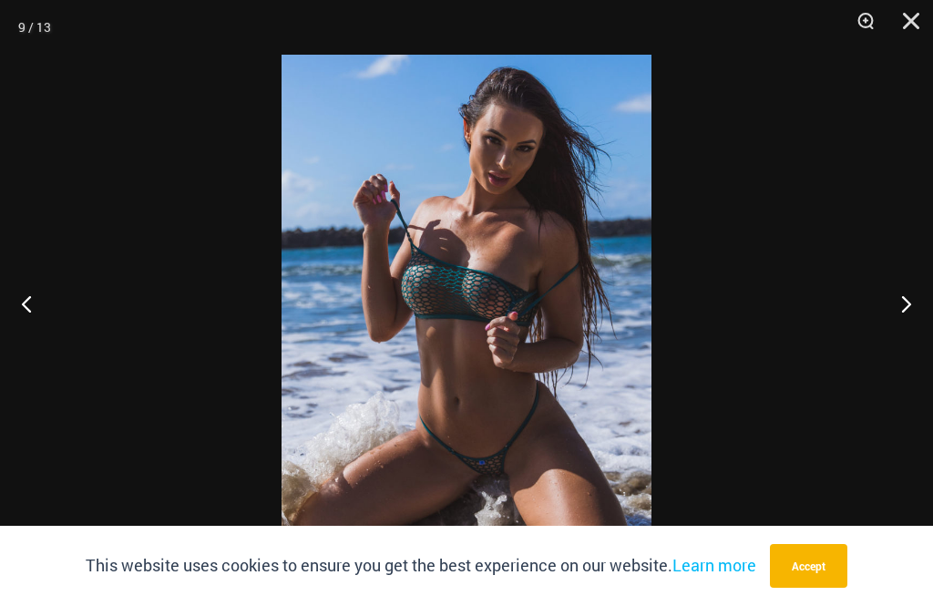
click at [889, 349] on button "Next" at bounding box center [898, 303] width 68 height 91
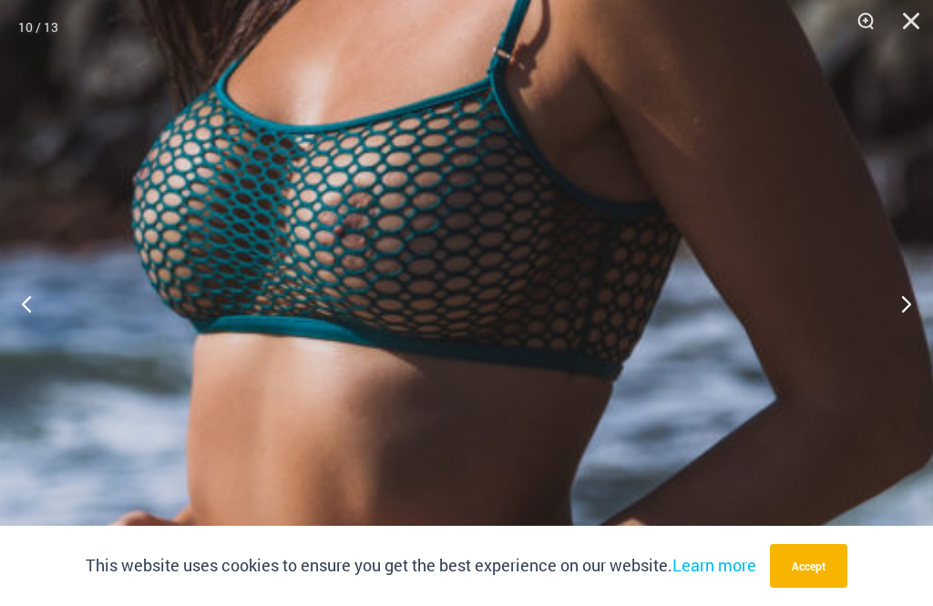
click at [862, 265] on img at bounding box center [376, 331] width 1292 height 1937
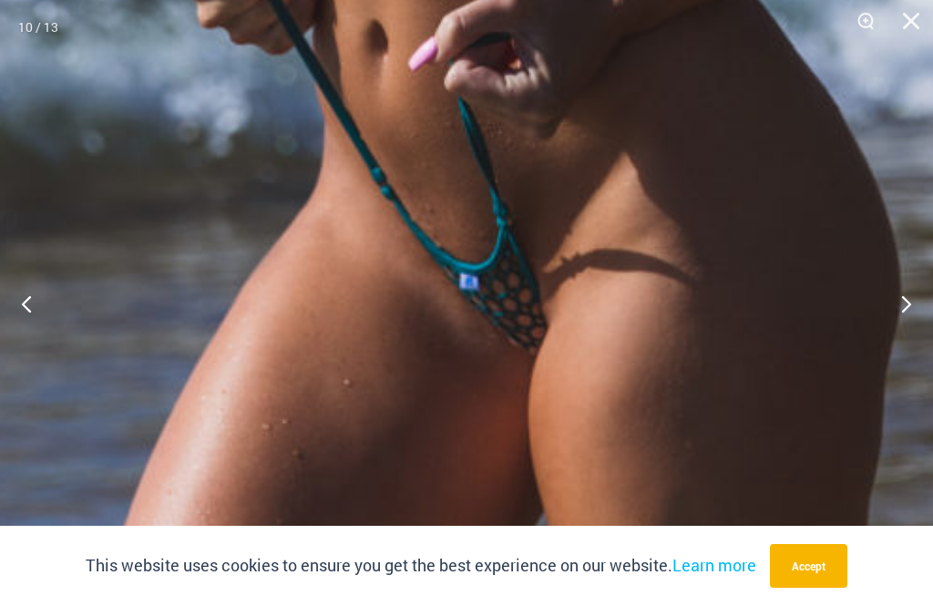
click at [892, 330] on button "Next" at bounding box center [898, 303] width 68 height 91
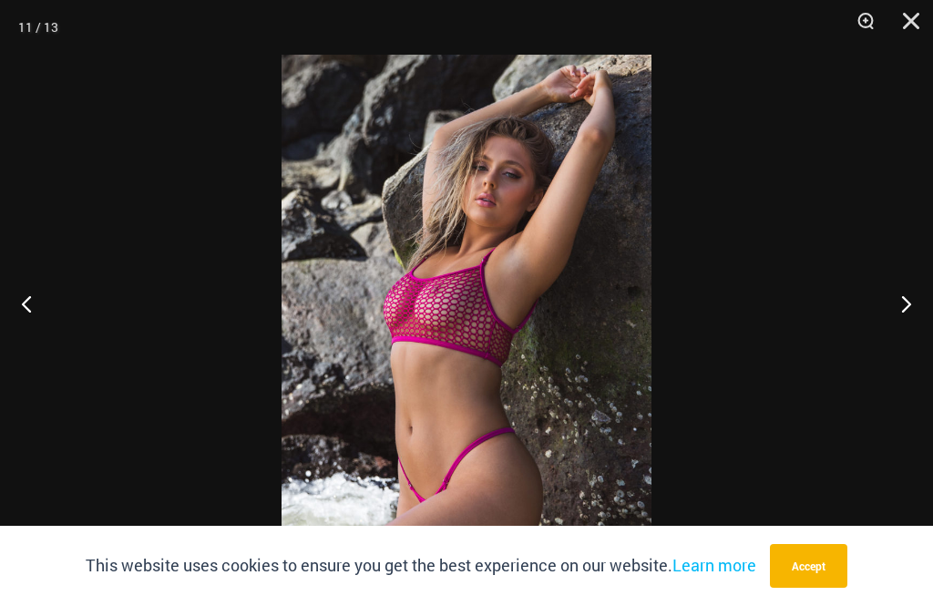
click at [896, 346] on button "Next" at bounding box center [898, 303] width 68 height 91
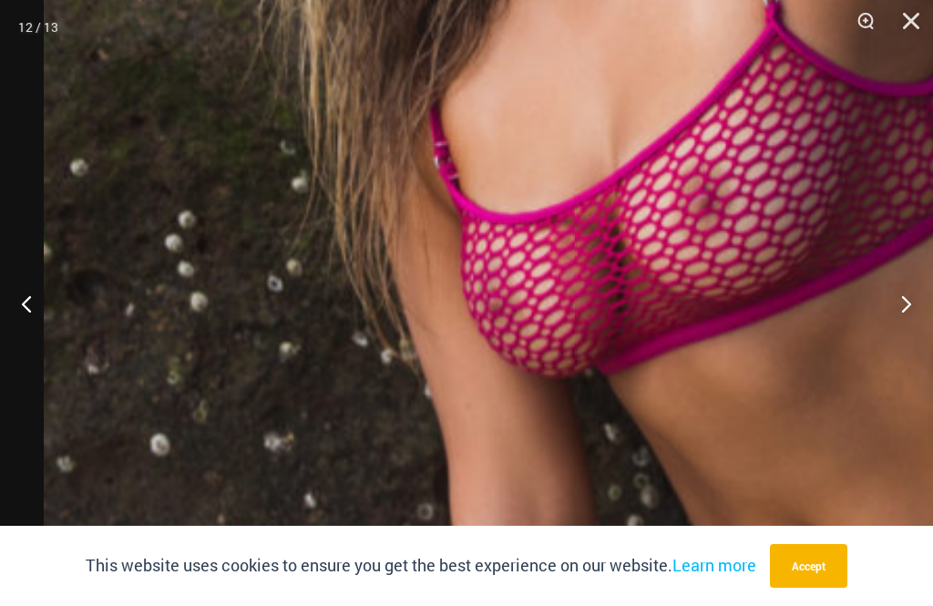
click at [370, 319] on img at bounding box center [760, 408] width 1433 height 2149
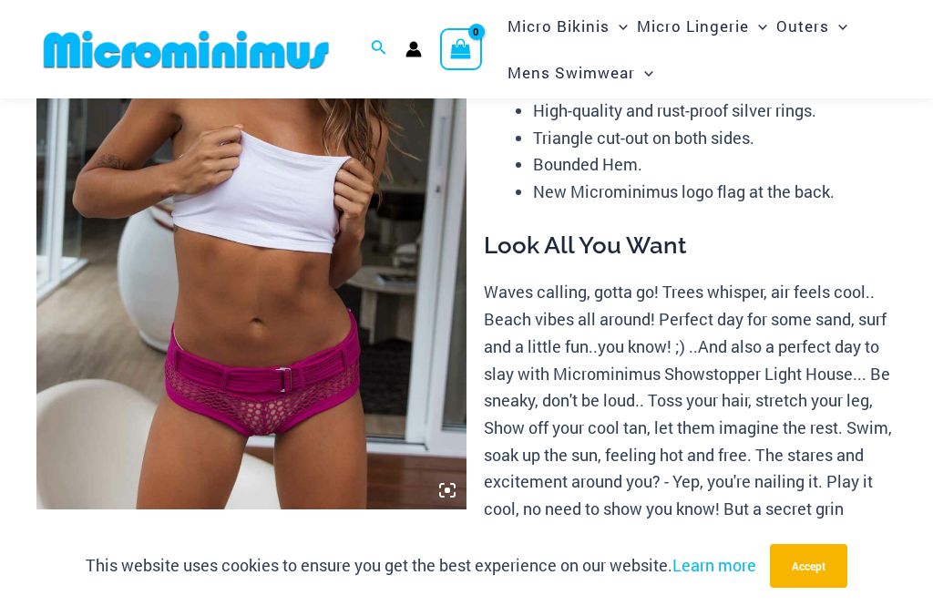
click at [157, 305] on img at bounding box center [251, 186] width 430 height 645
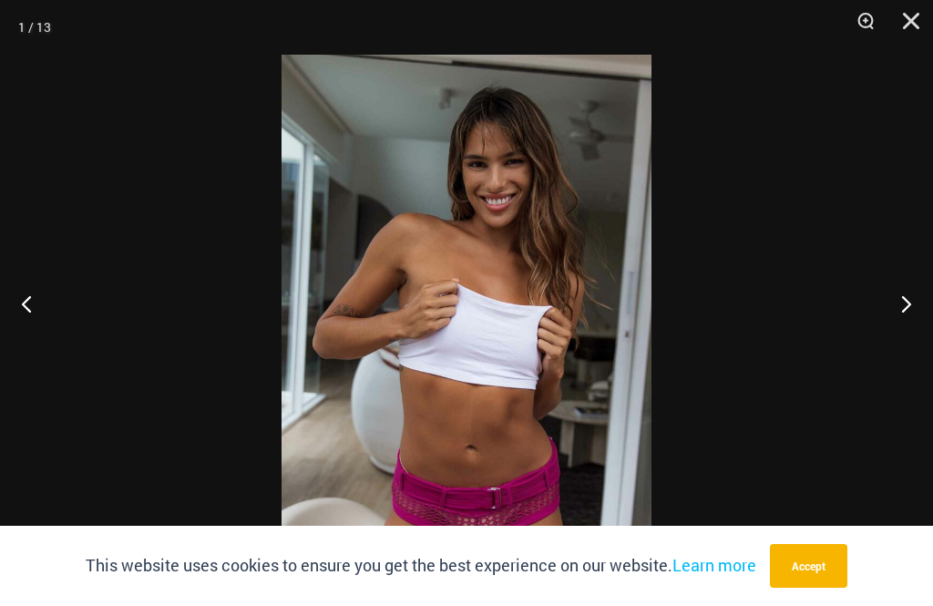
click at [912, 346] on button "Next" at bounding box center [898, 303] width 68 height 91
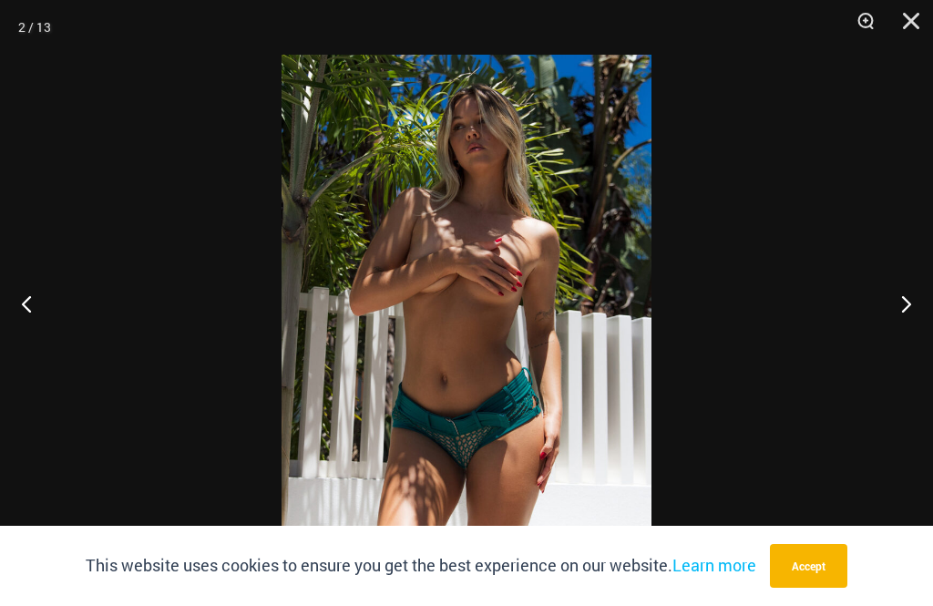
click at [901, 340] on button "Next" at bounding box center [898, 303] width 68 height 91
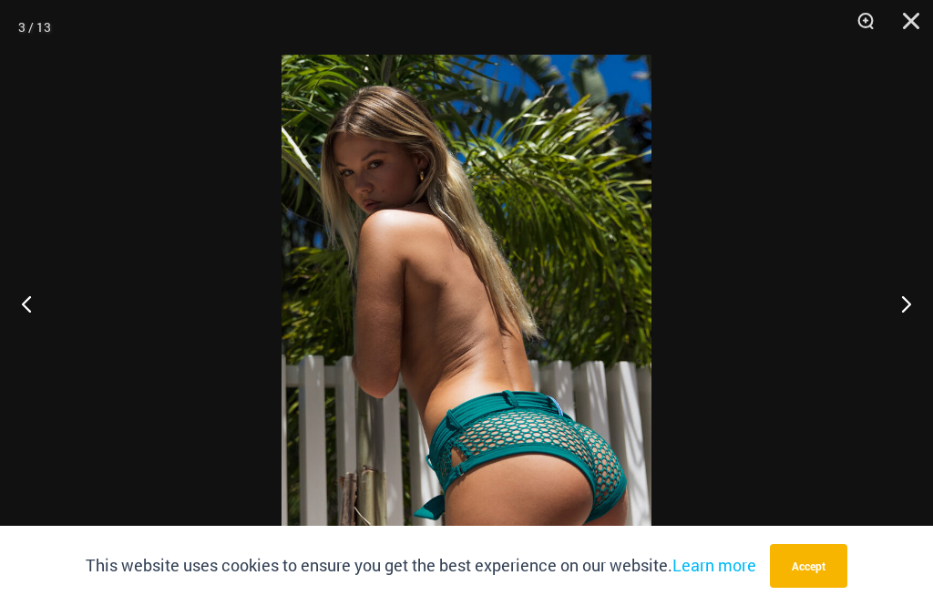
click at [899, 341] on button "Next" at bounding box center [898, 303] width 68 height 91
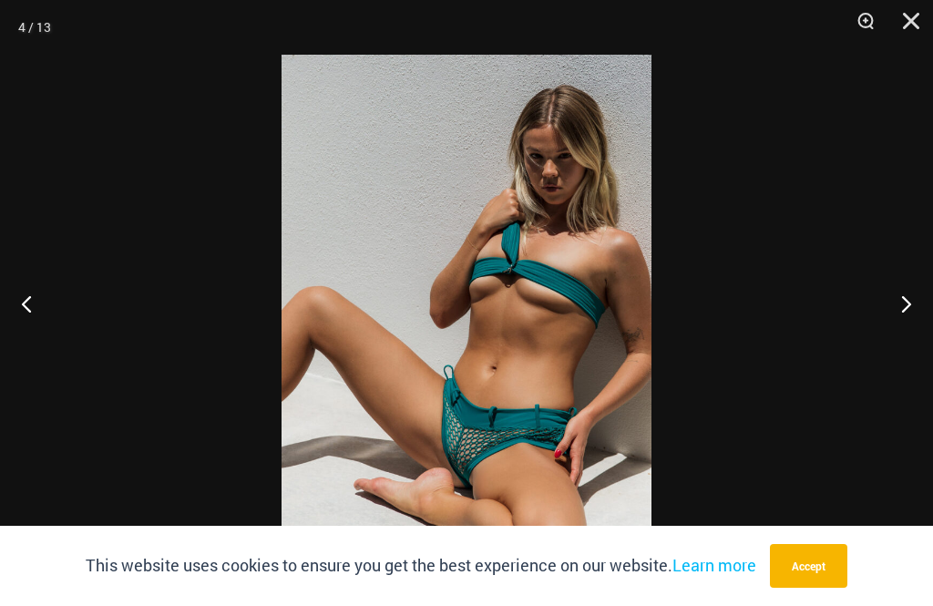
click at [898, 337] on button "Next" at bounding box center [898, 303] width 68 height 91
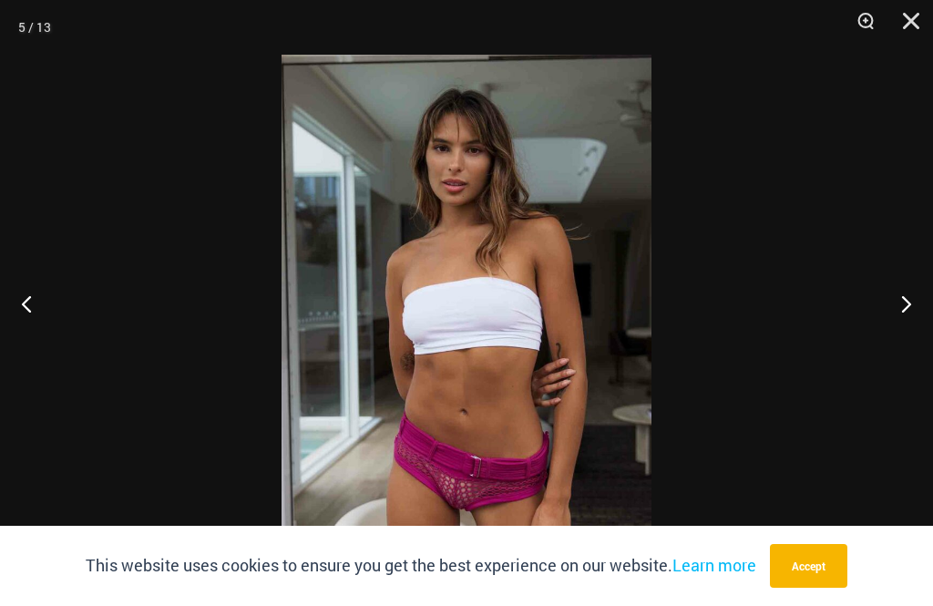
click at [901, 338] on button "Next" at bounding box center [898, 303] width 68 height 91
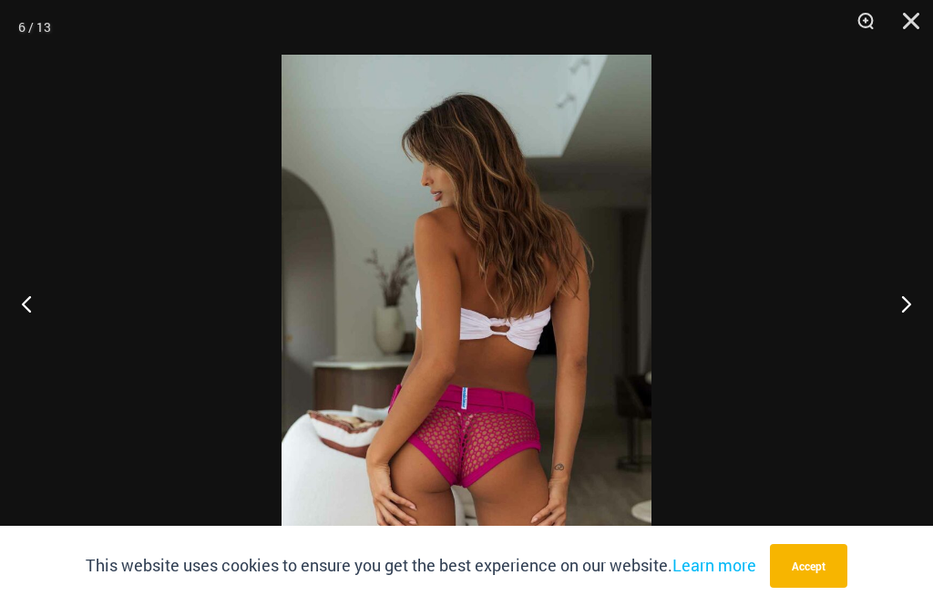
click at [901, 334] on button "Next" at bounding box center [898, 303] width 68 height 91
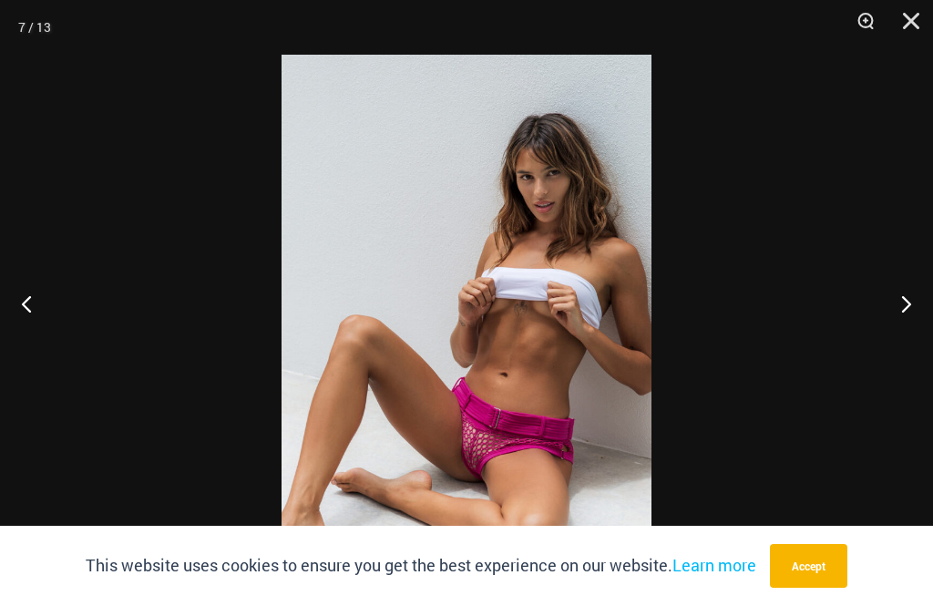
click at [894, 336] on button "Next" at bounding box center [898, 303] width 68 height 91
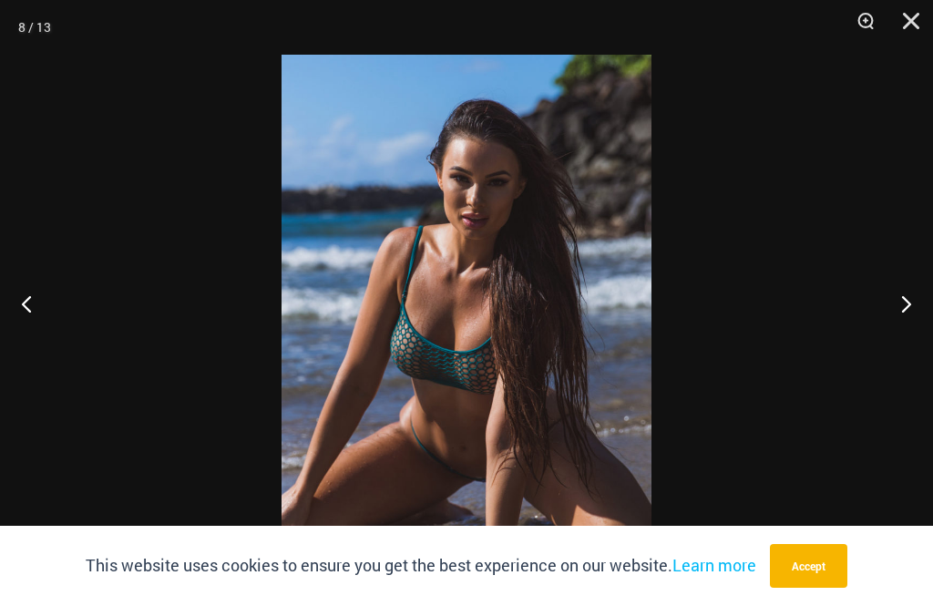
click at [894, 332] on button "Next" at bounding box center [898, 303] width 68 height 91
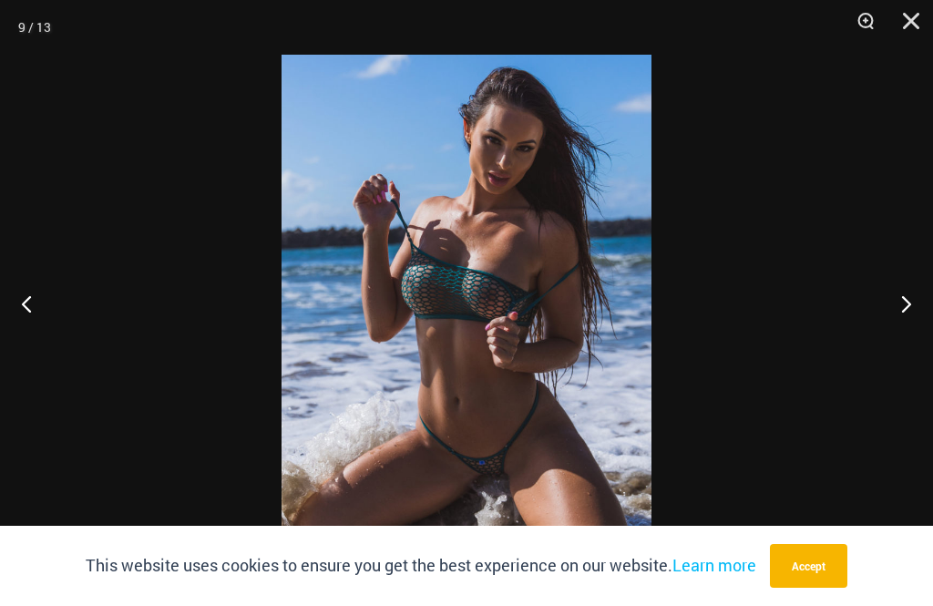
click at [894, 341] on button "Next" at bounding box center [898, 303] width 68 height 91
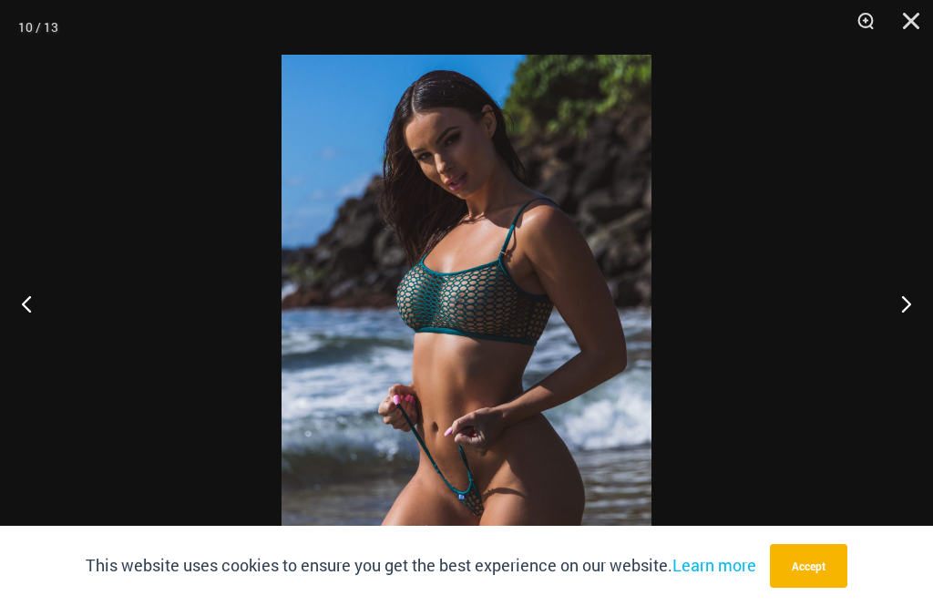
click at [900, 343] on button "Next" at bounding box center [898, 303] width 68 height 91
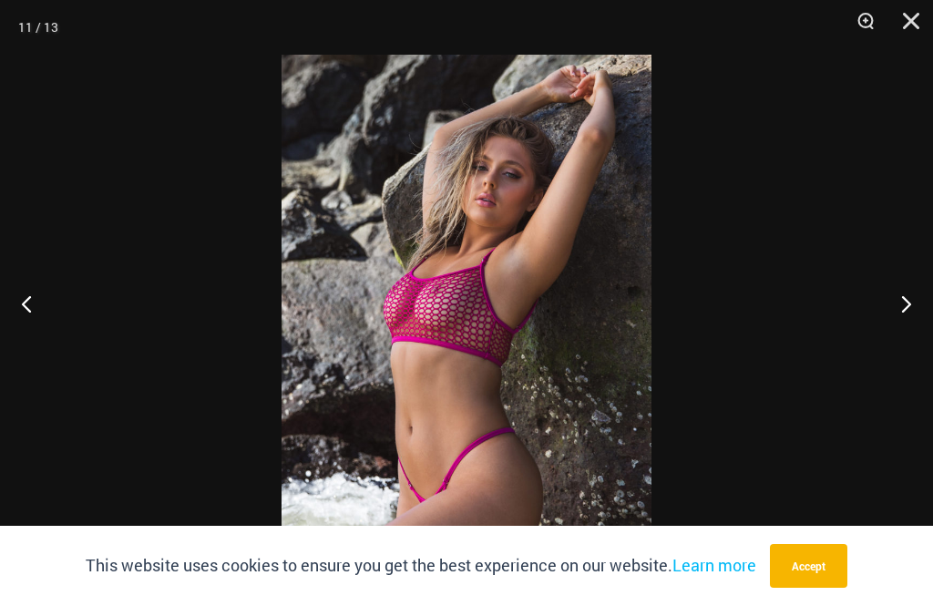
click at [900, 339] on button "Next" at bounding box center [898, 303] width 68 height 91
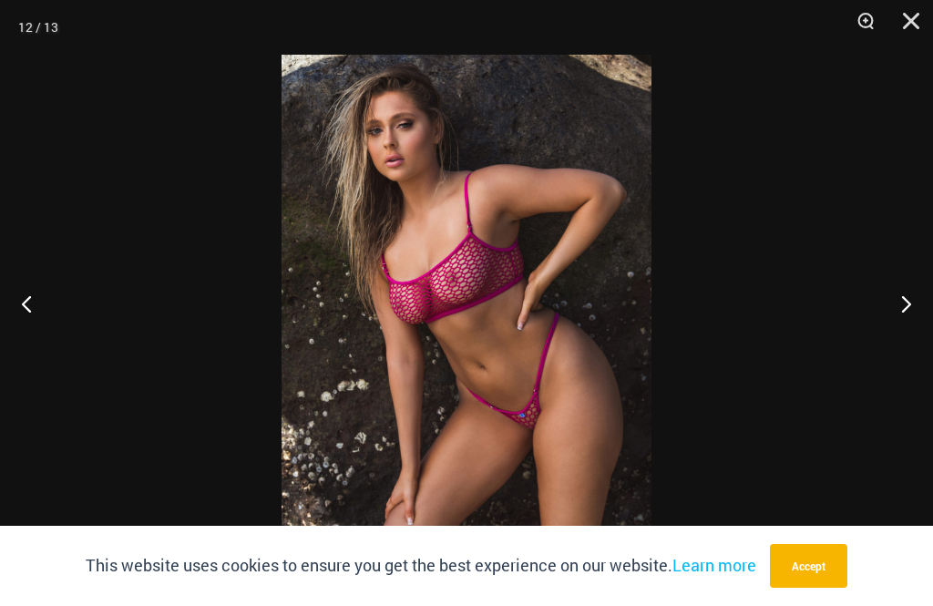
click at [902, 342] on button "Next" at bounding box center [898, 303] width 68 height 91
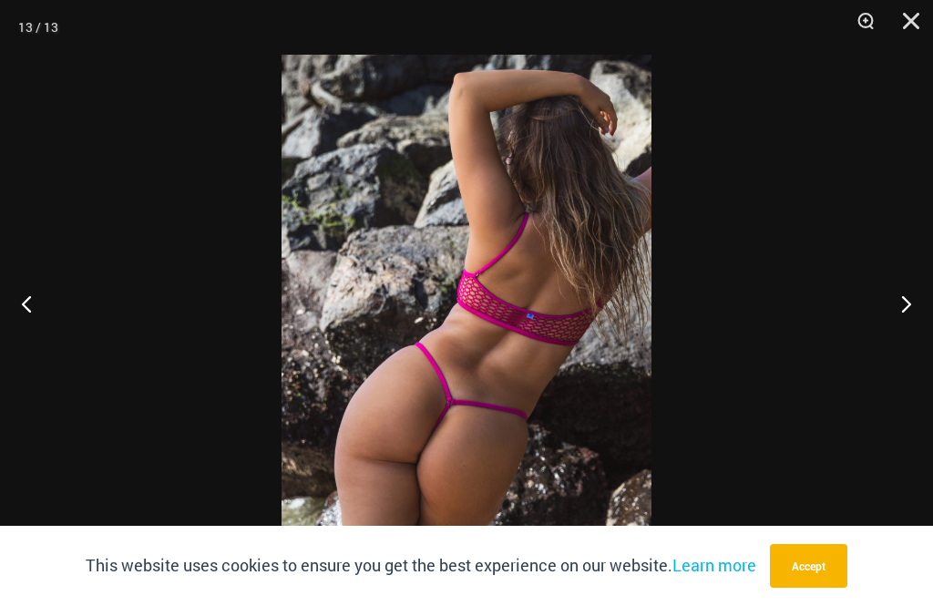
click at [901, 342] on button "Next" at bounding box center [898, 303] width 68 height 91
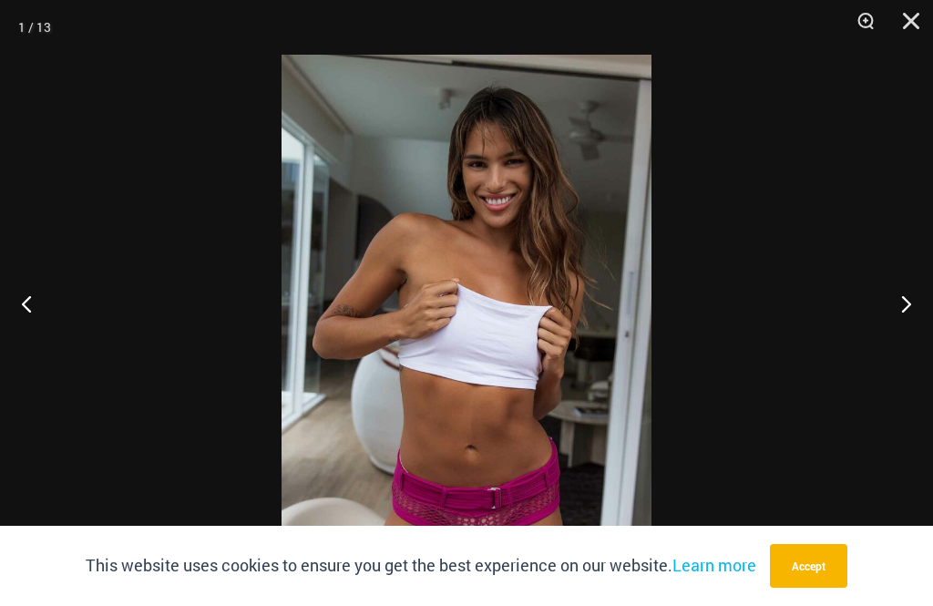
click at [909, 29] on button "Close" at bounding box center [905, 27] width 46 height 55
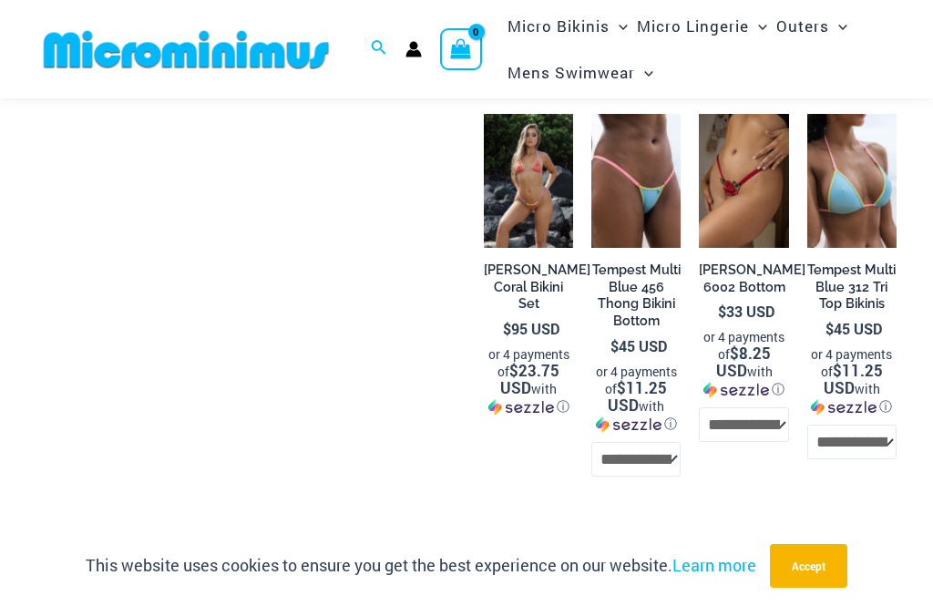
scroll to position [2368, 10]
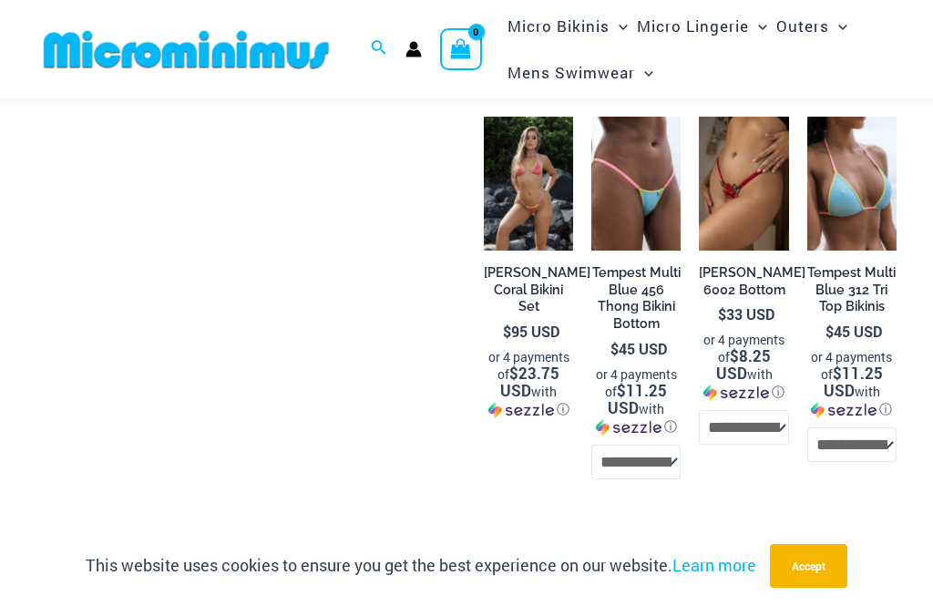
click at [807, 117] on img at bounding box center [807, 117] width 0 height 0
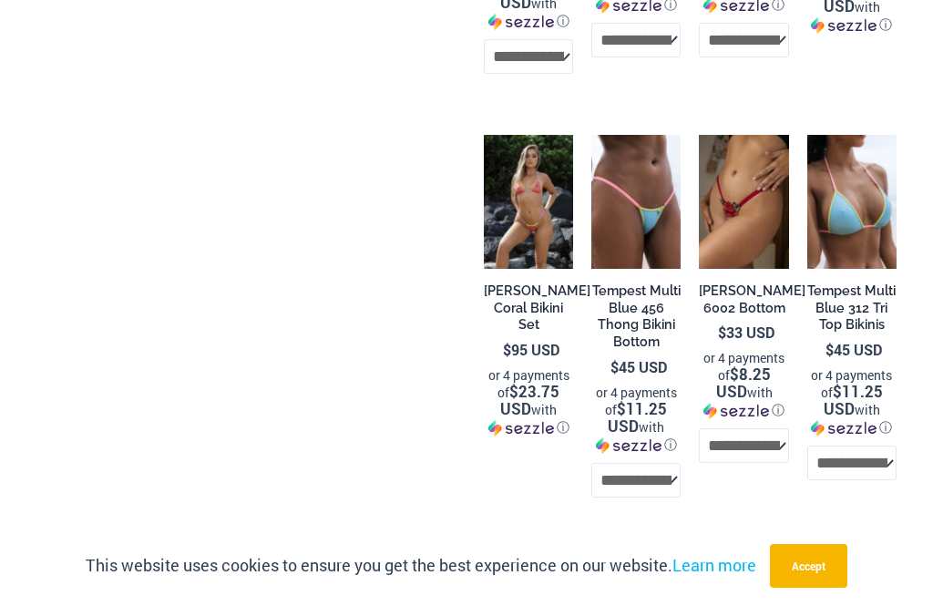
scroll to position [2427, 10]
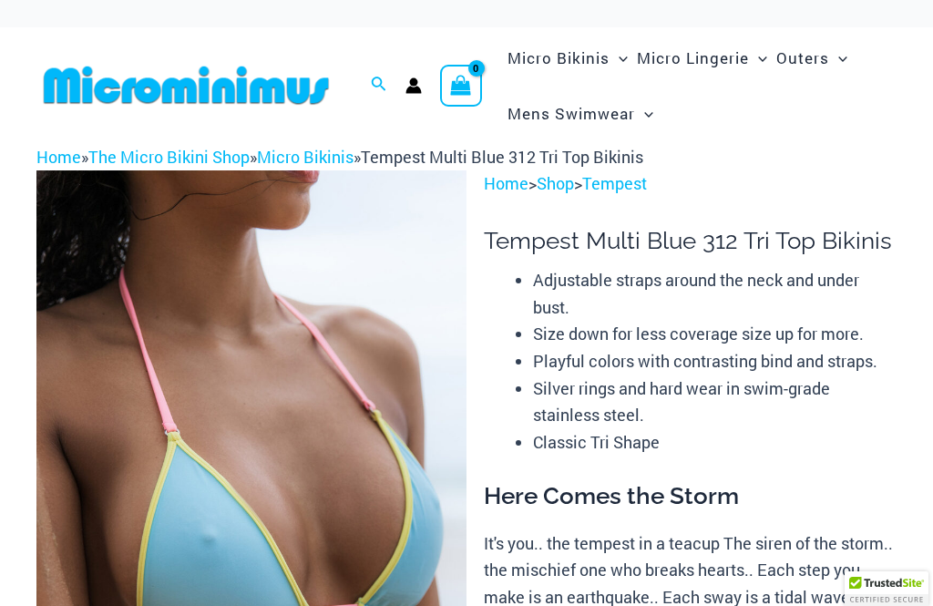
click at [98, 312] on img at bounding box center [251, 492] width 430 height 645
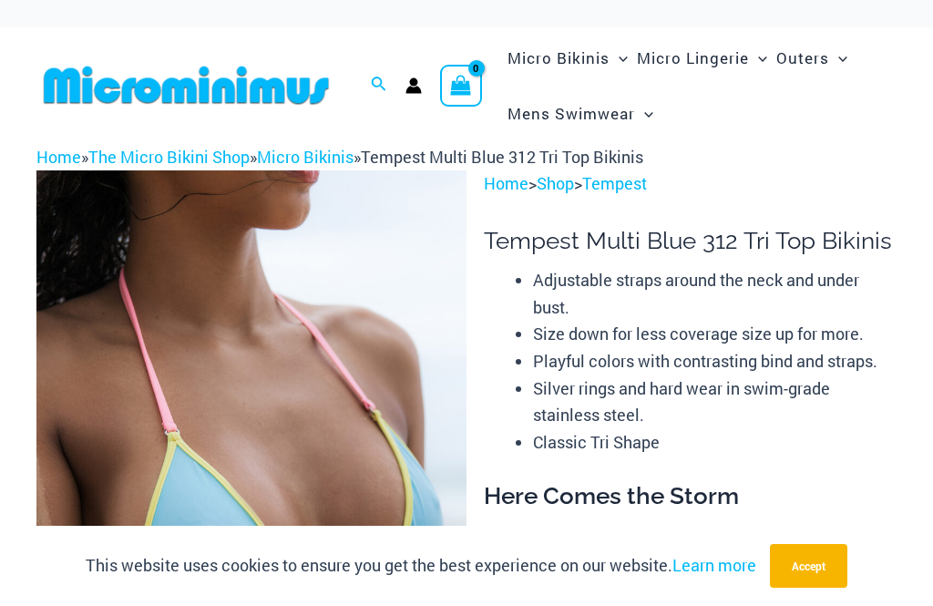
click at [143, 333] on img at bounding box center [251, 492] width 430 height 645
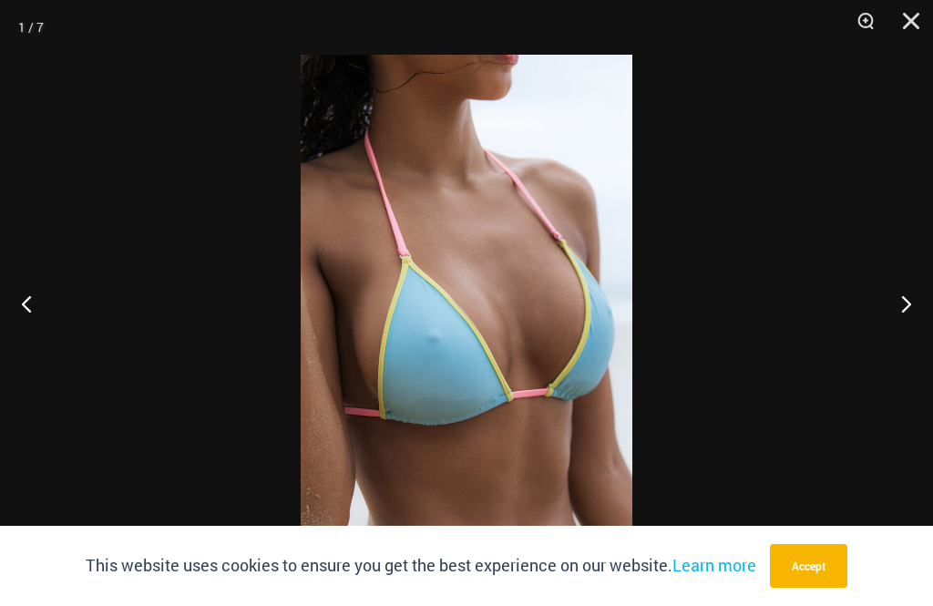
click at [888, 316] on button "Next" at bounding box center [898, 303] width 68 height 91
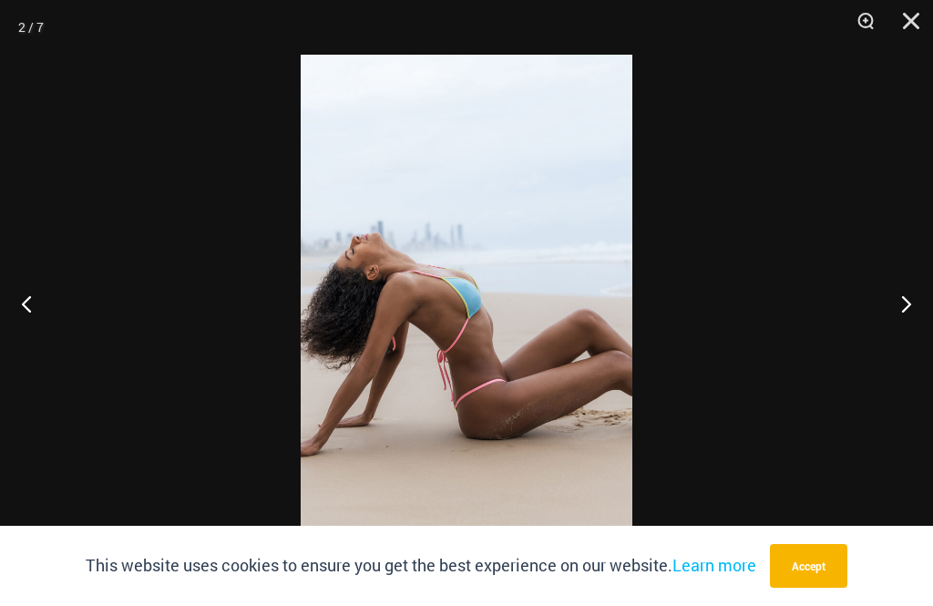
click at [904, 312] on button "Next" at bounding box center [898, 303] width 68 height 91
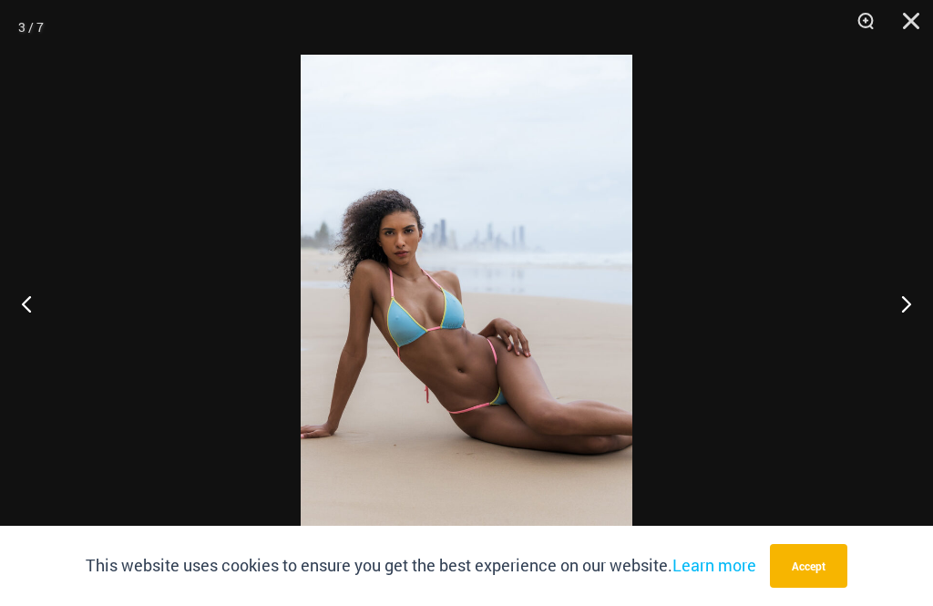
click at [910, 312] on button "Next" at bounding box center [898, 303] width 68 height 91
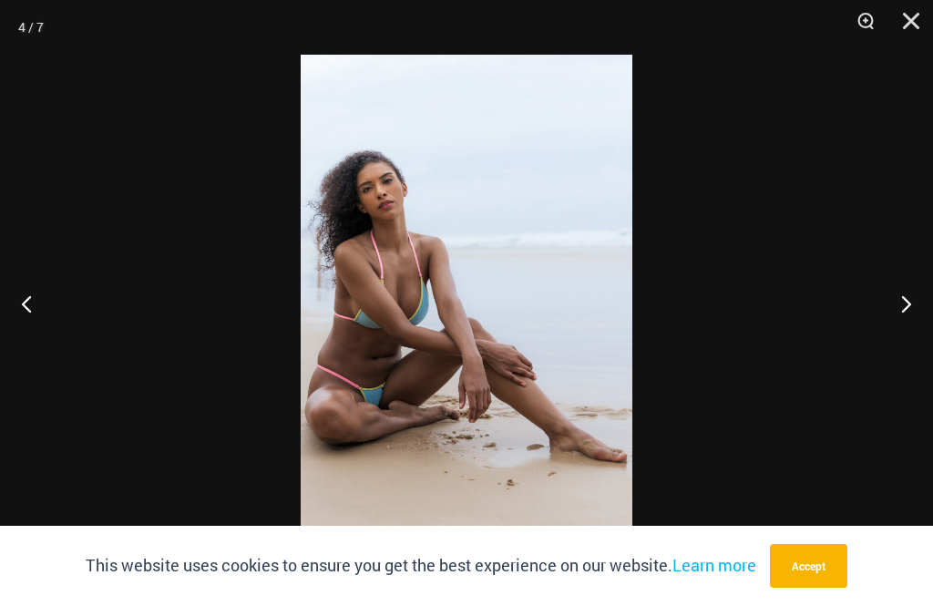
click at [907, 308] on button "Next" at bounding box center [898, 303] width 68 height 91
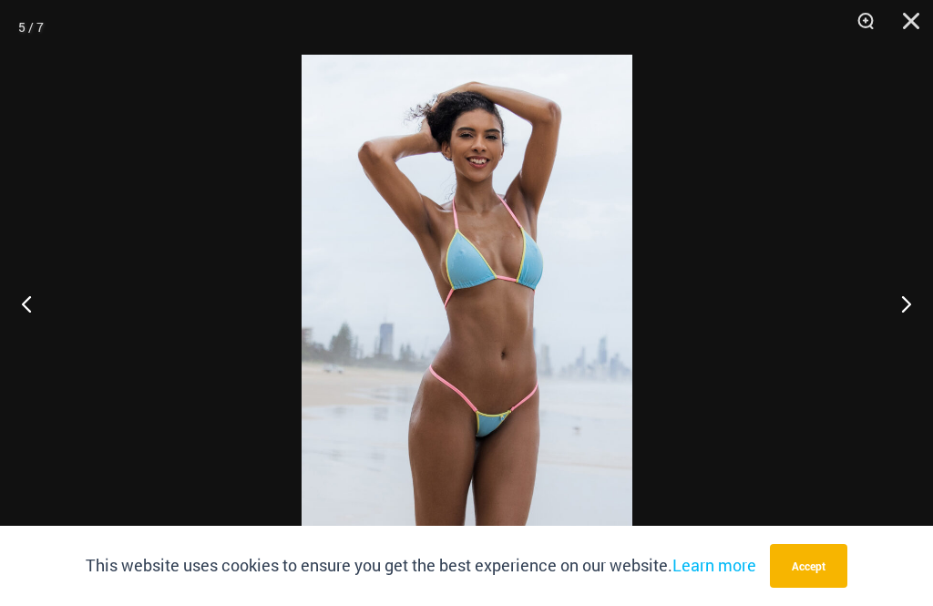
click at [894, 312] on button "Next" at bounding box center [898, 303] width 68 height 91
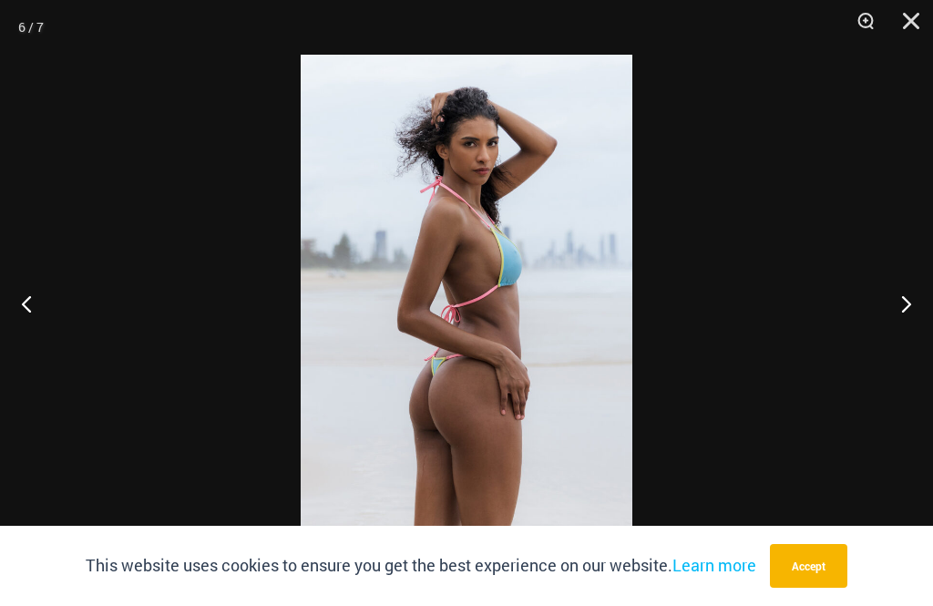
click at [904, 315] on button "Next" at bounding box center [898, 303] width 68 height 91
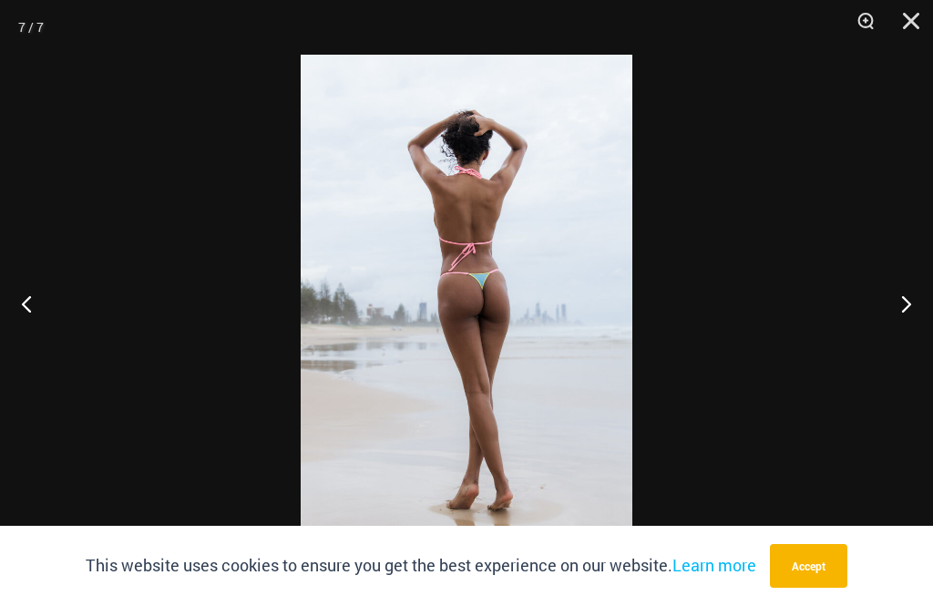
click at [915, 302] on button "Next" at bounding box center [898, 303] width 68 height 91
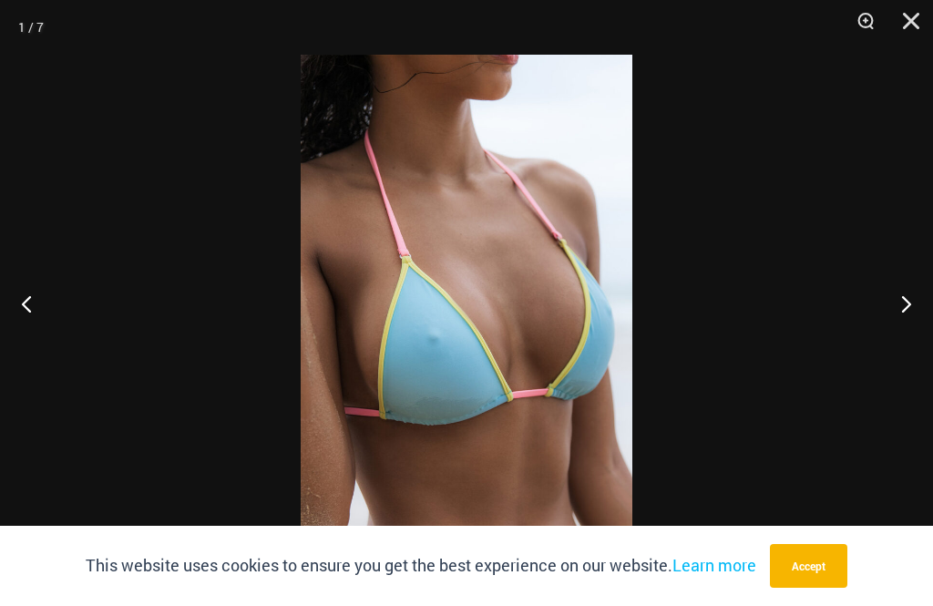
click at [898, 310] on button "Next" at bounding box center [898, 303] width 68 height 91
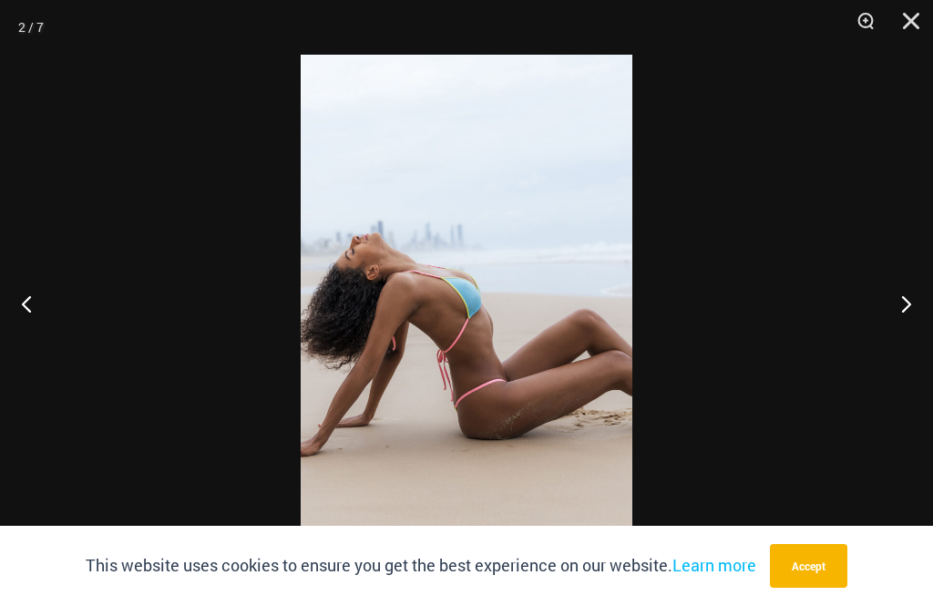
click at [901, 312] on button "Next" at bounding box center [898, 303] width 68 height 91
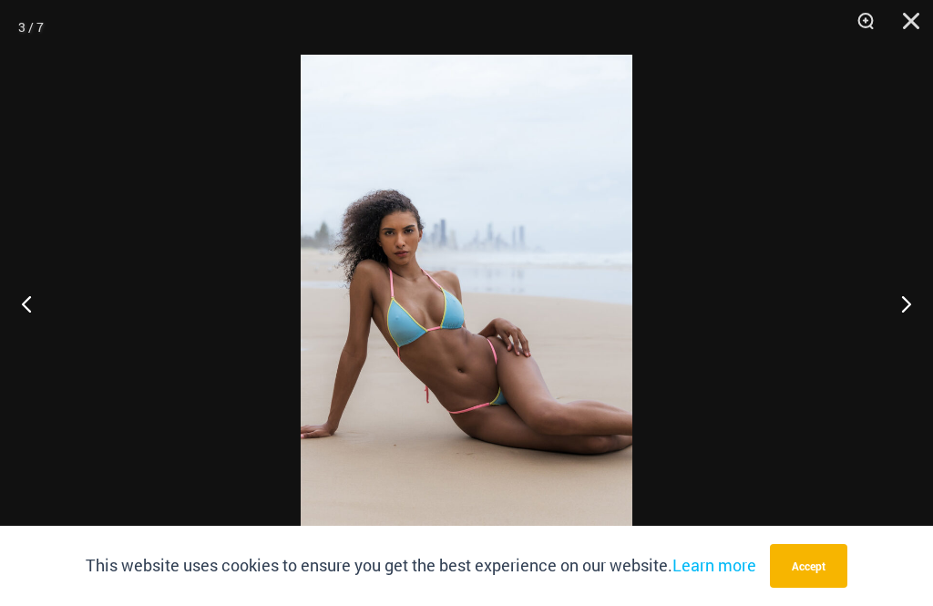
click at [907, 302] on button "Next" at bounding box center [898, 303] width 68 height 91
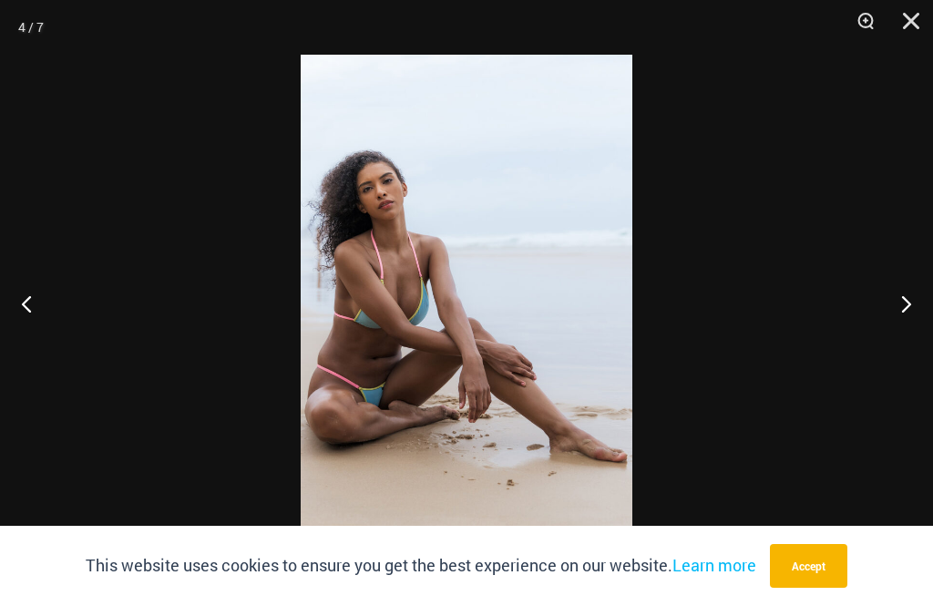
click at [893, 323] on button "Next" at bounding box center [898, 303] width 68 height 91
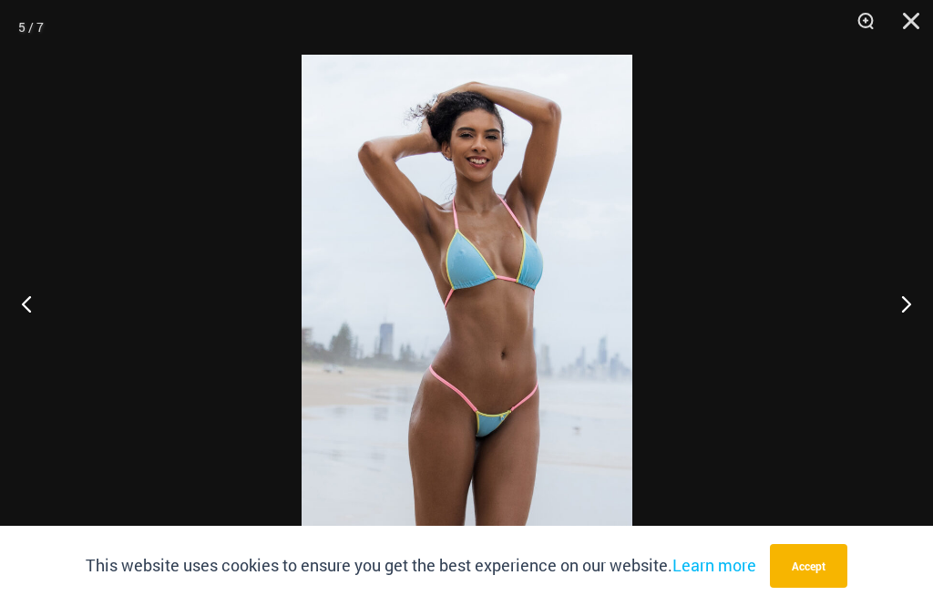
click at [902, 318] on button "Next" at bounding box center [898, 303] width 68 height 91
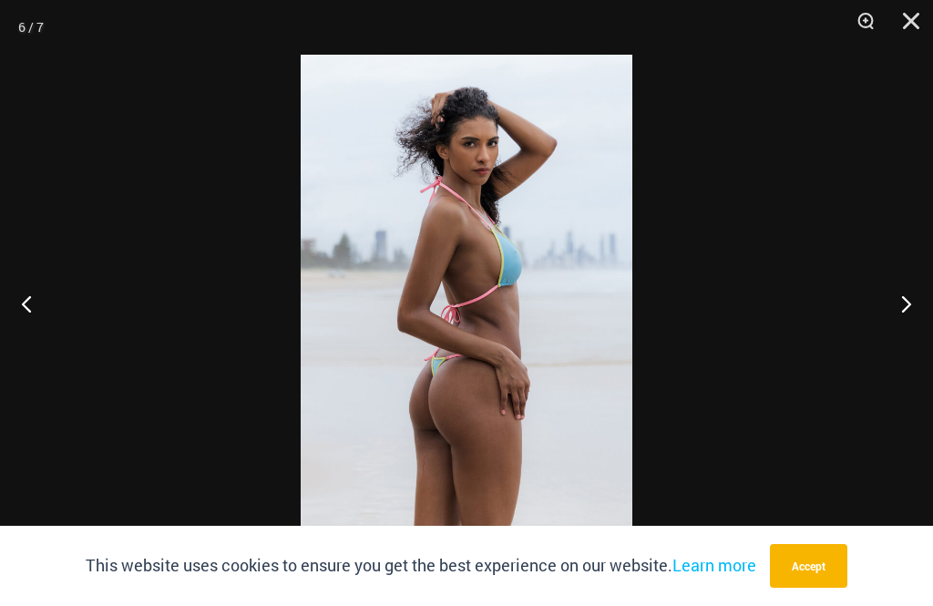
click at [898, 313] on button "Next" at bounding box center [898, 303] width 68 height 91
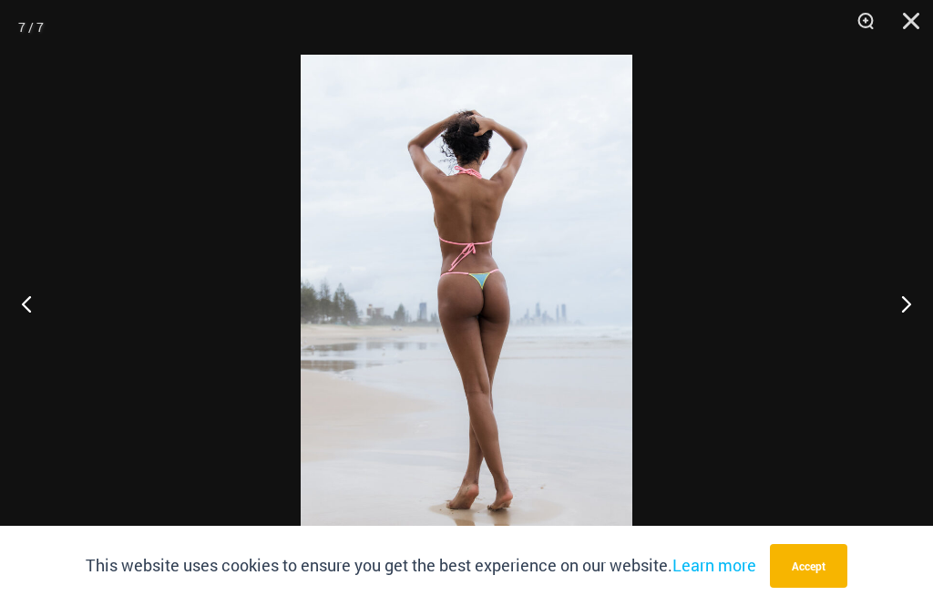
click at [899, 315] on button "Next" at bounding box center [898, 303] width 68 height 91
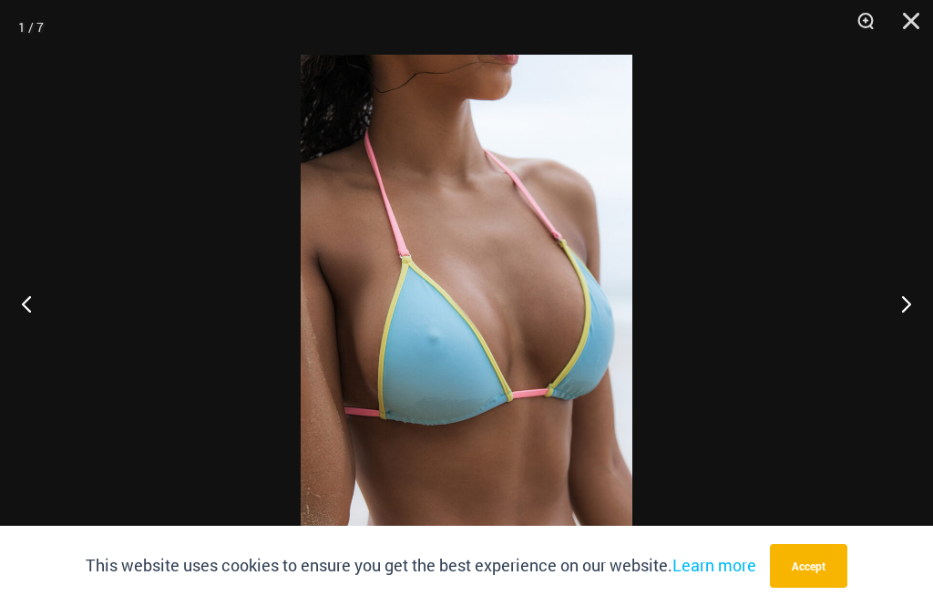
click at [905, 40] on button "Close" at bounding box center [905, 27] width 46 height 55
